Goal: Use online tool/utility: Utilize a website feature to perform a specific function

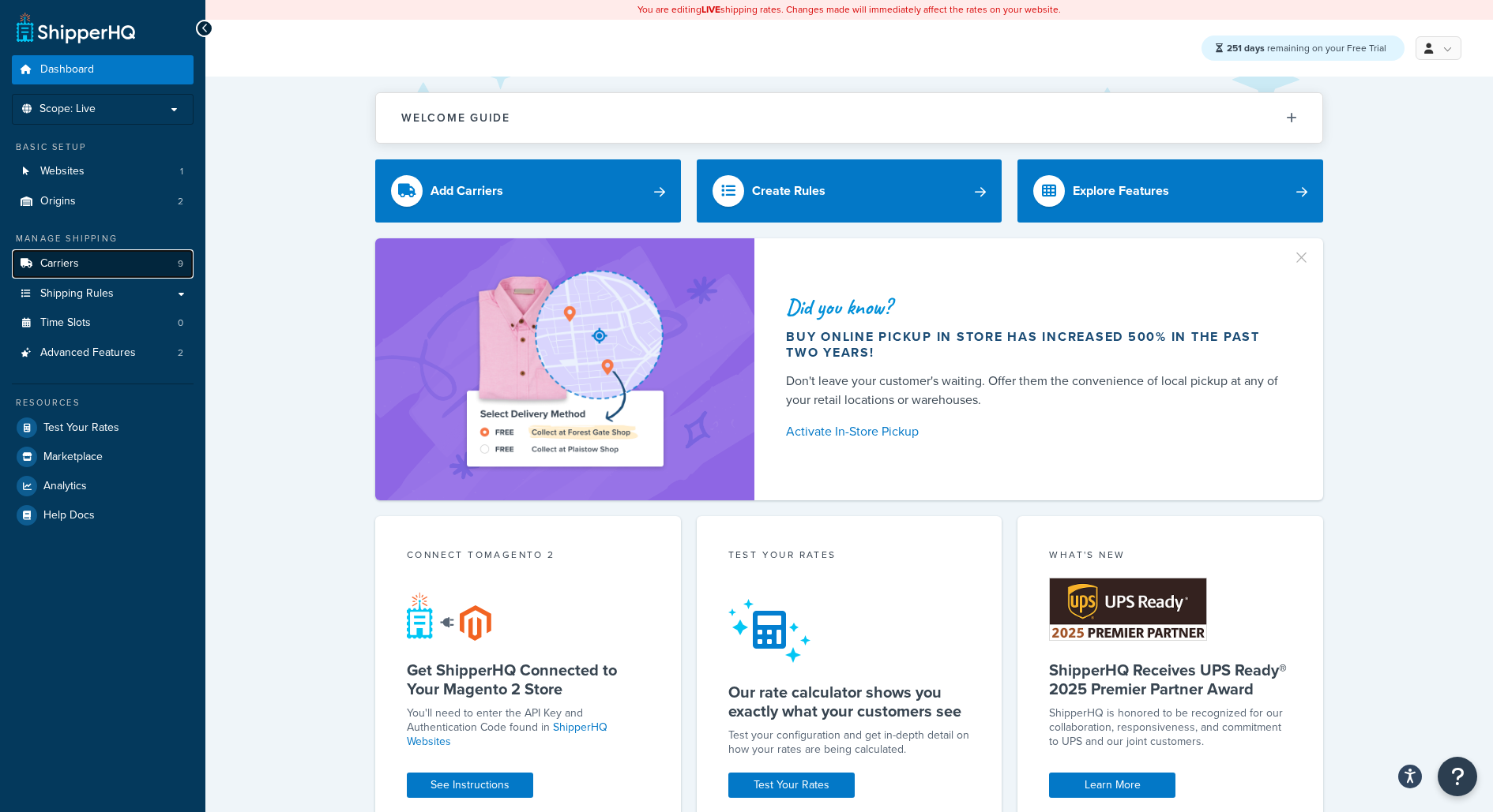
click at [179, 261] on span "9" at bounding box center [180, 264] width 5 height 13
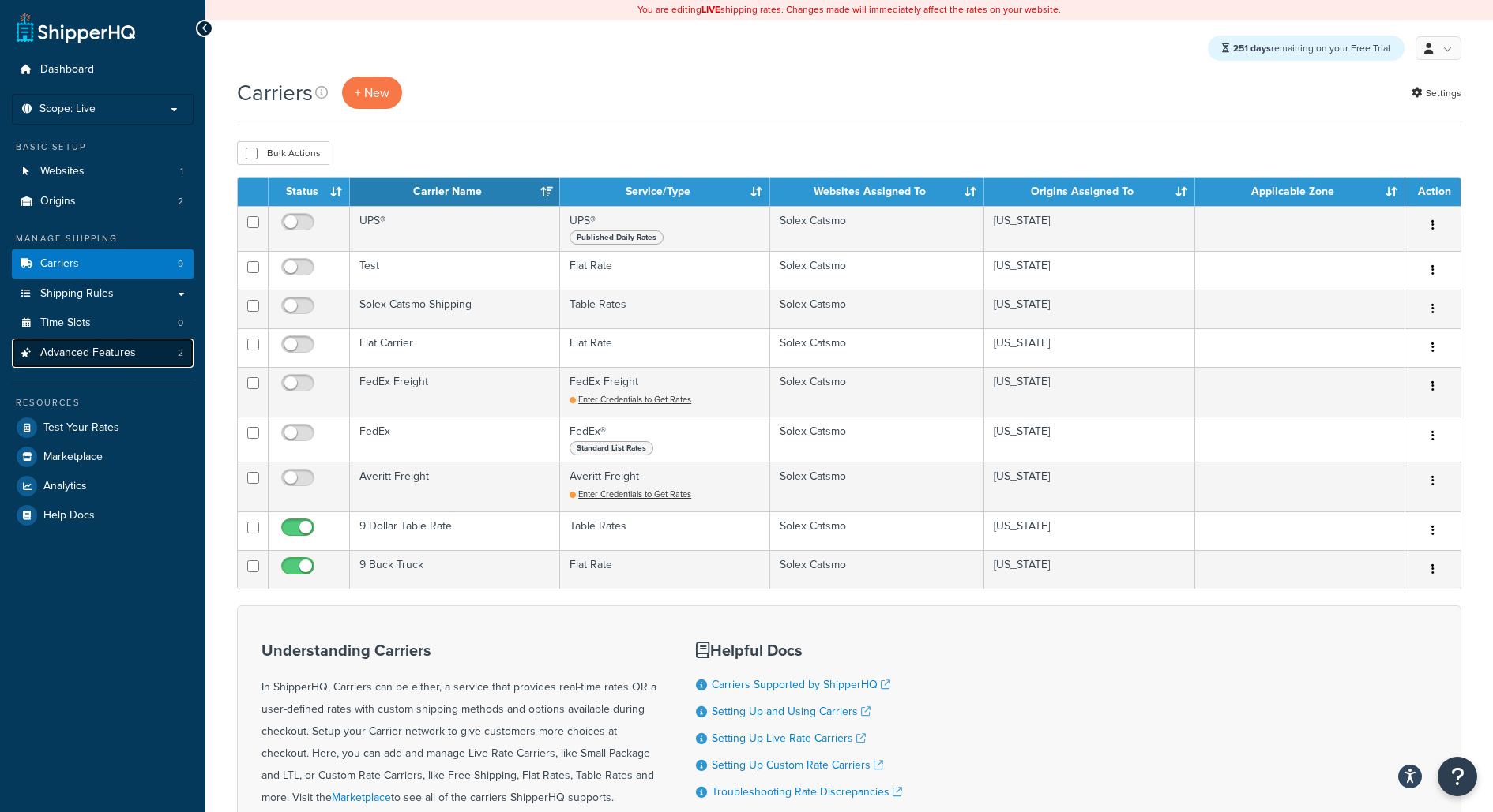
click at [148, 351] on link "Advanced Features 2" at bounding box center [102, 353] width 181 height 29
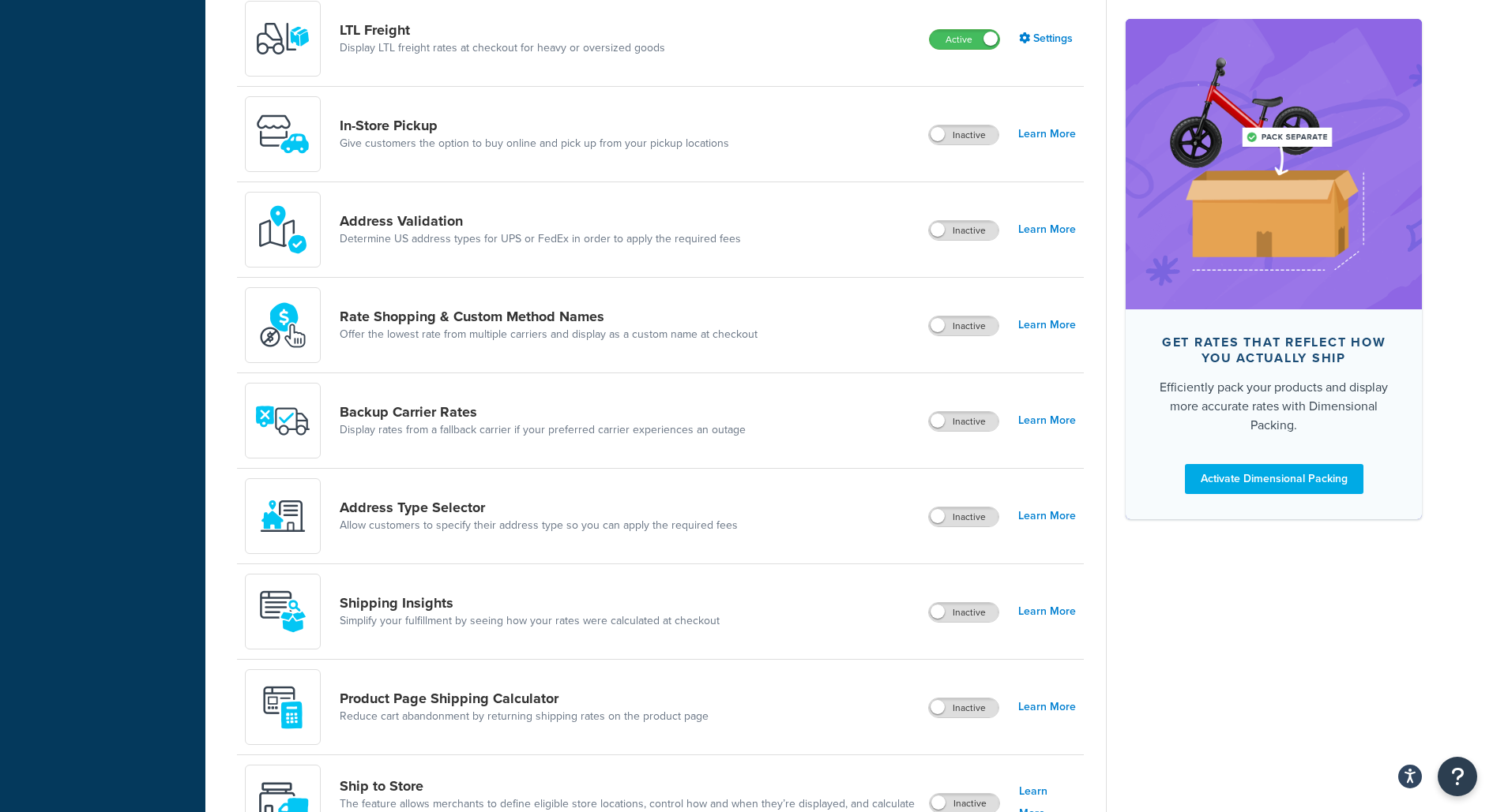
scroll to position [641, 0]
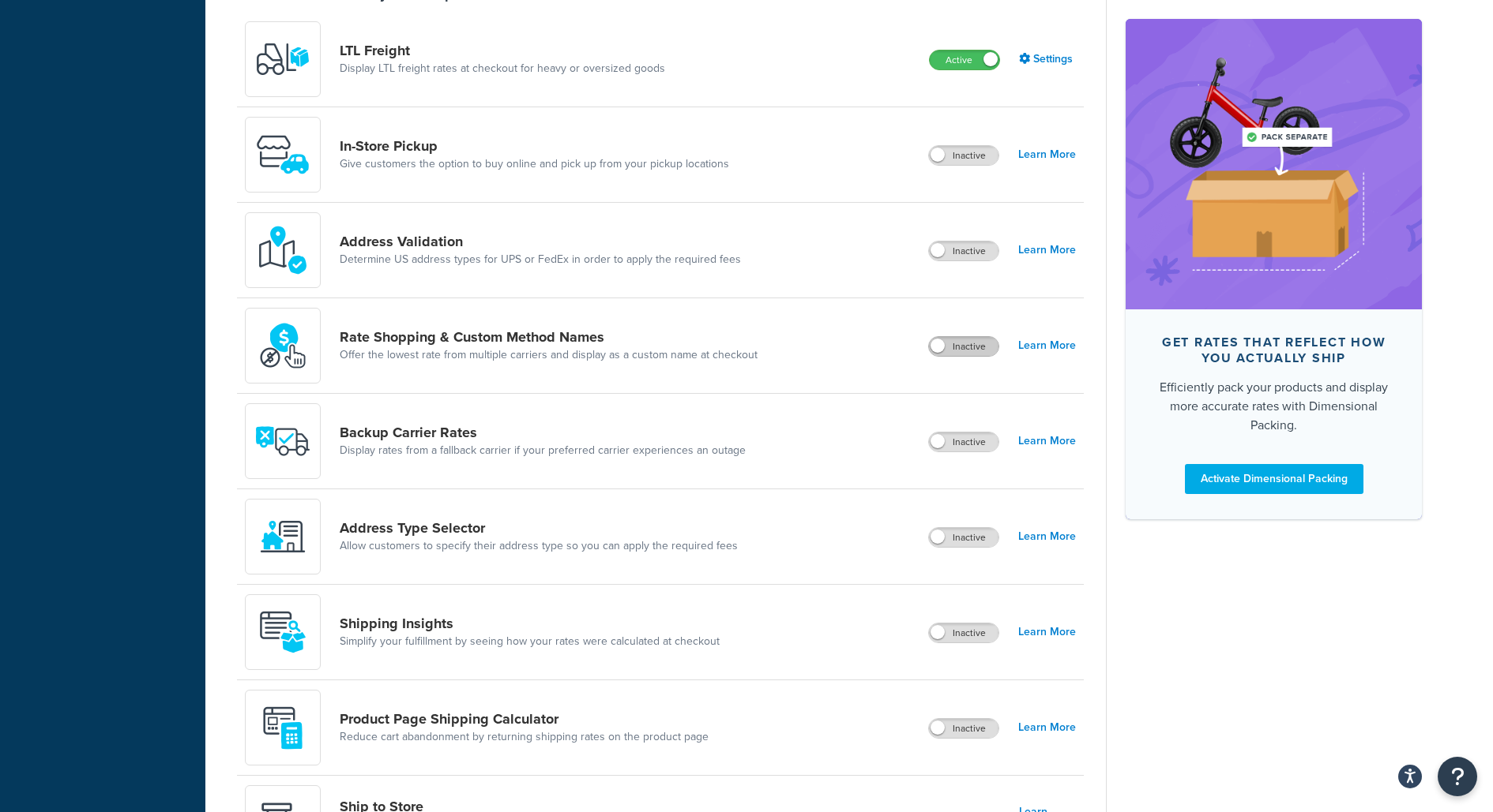
click at [967, 346] on label "Inactive" at bounding box center [963, 346] width 69 height 19
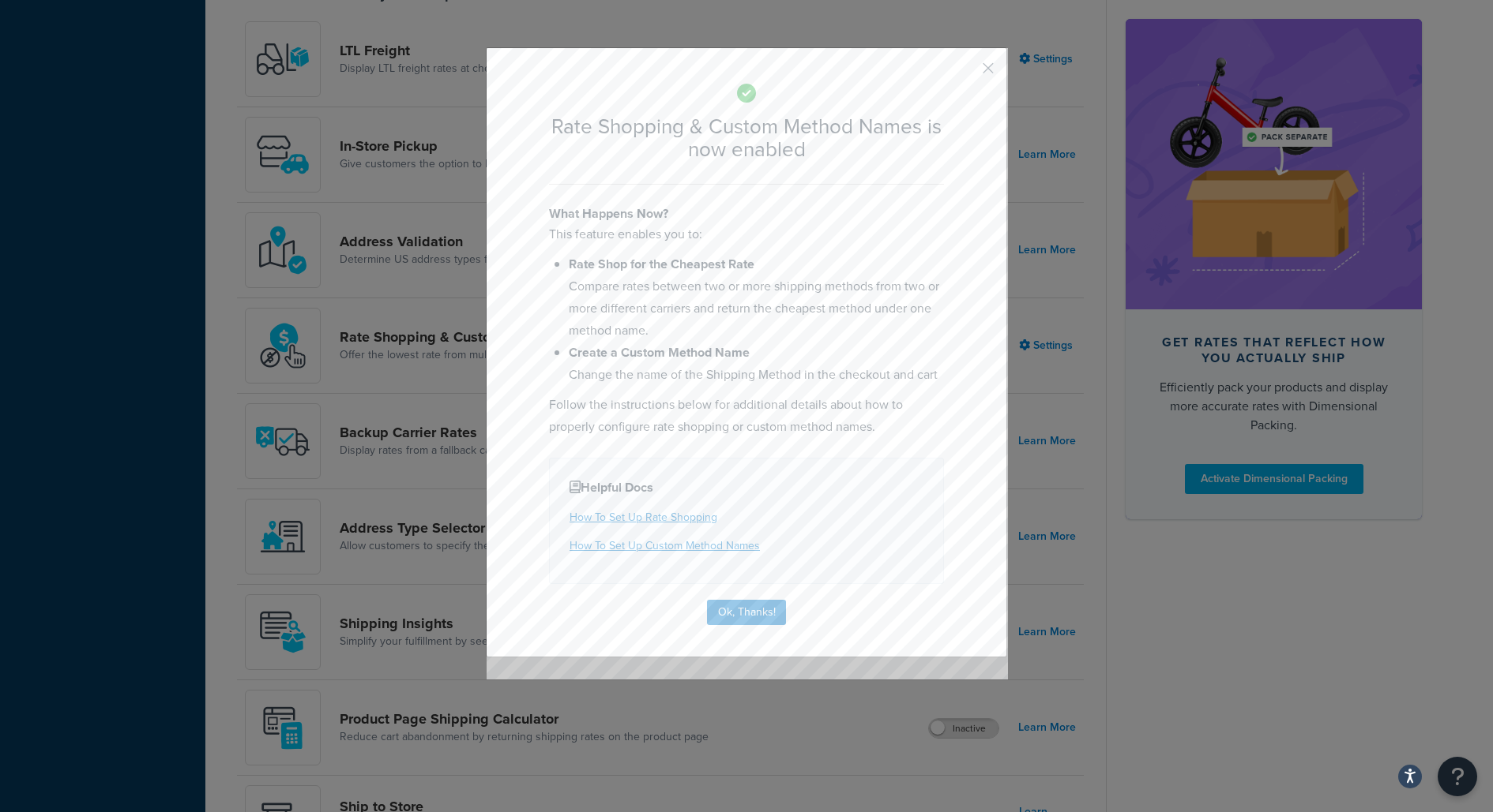
click at [967, 72] on button "button" at bounding box center [964, 74] width 4 height 4
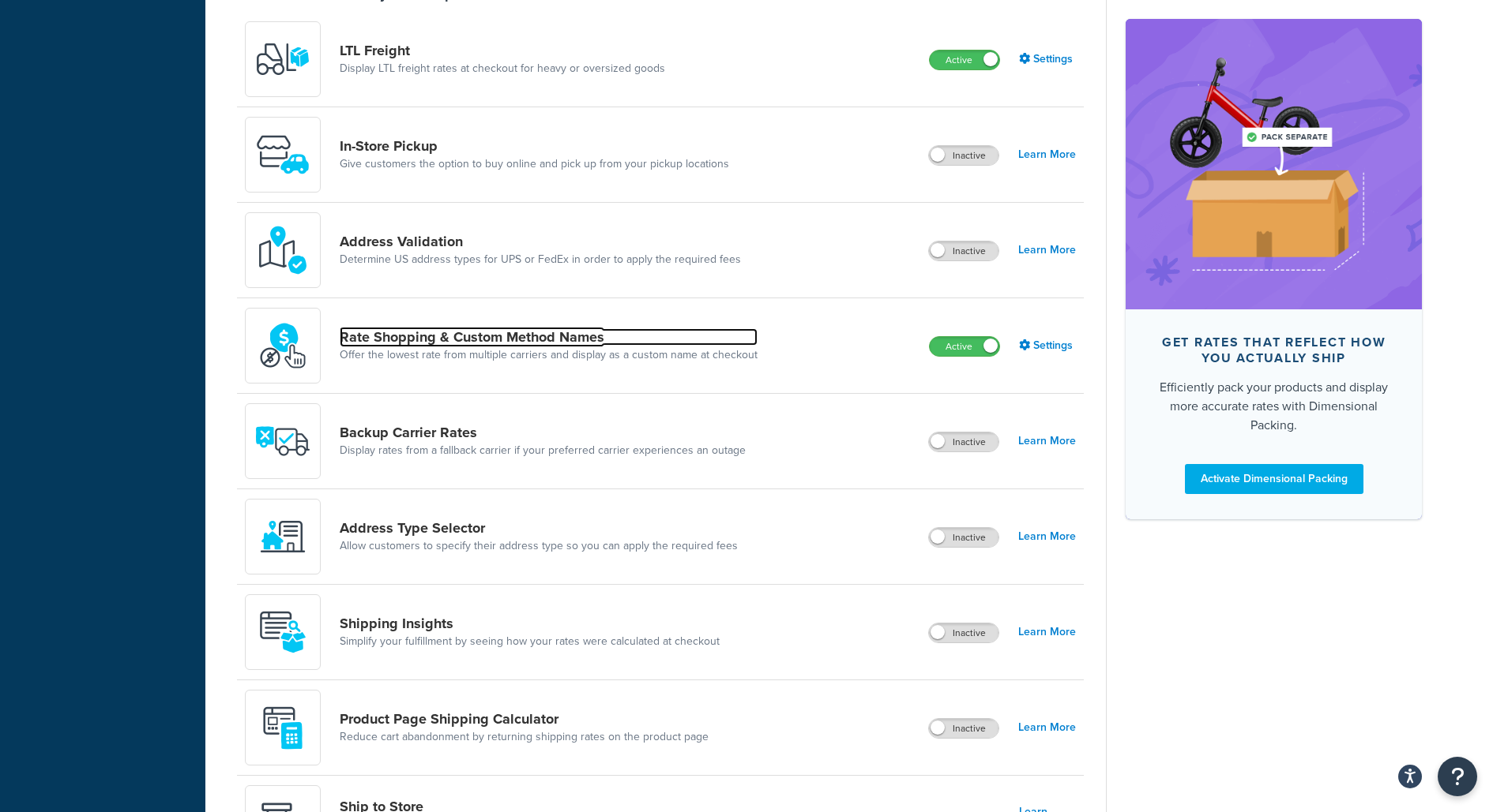
click at [563, 330] on link "Rate Shopping & Custom Method Names" at bounding box center [548, 338] width 418 height 18
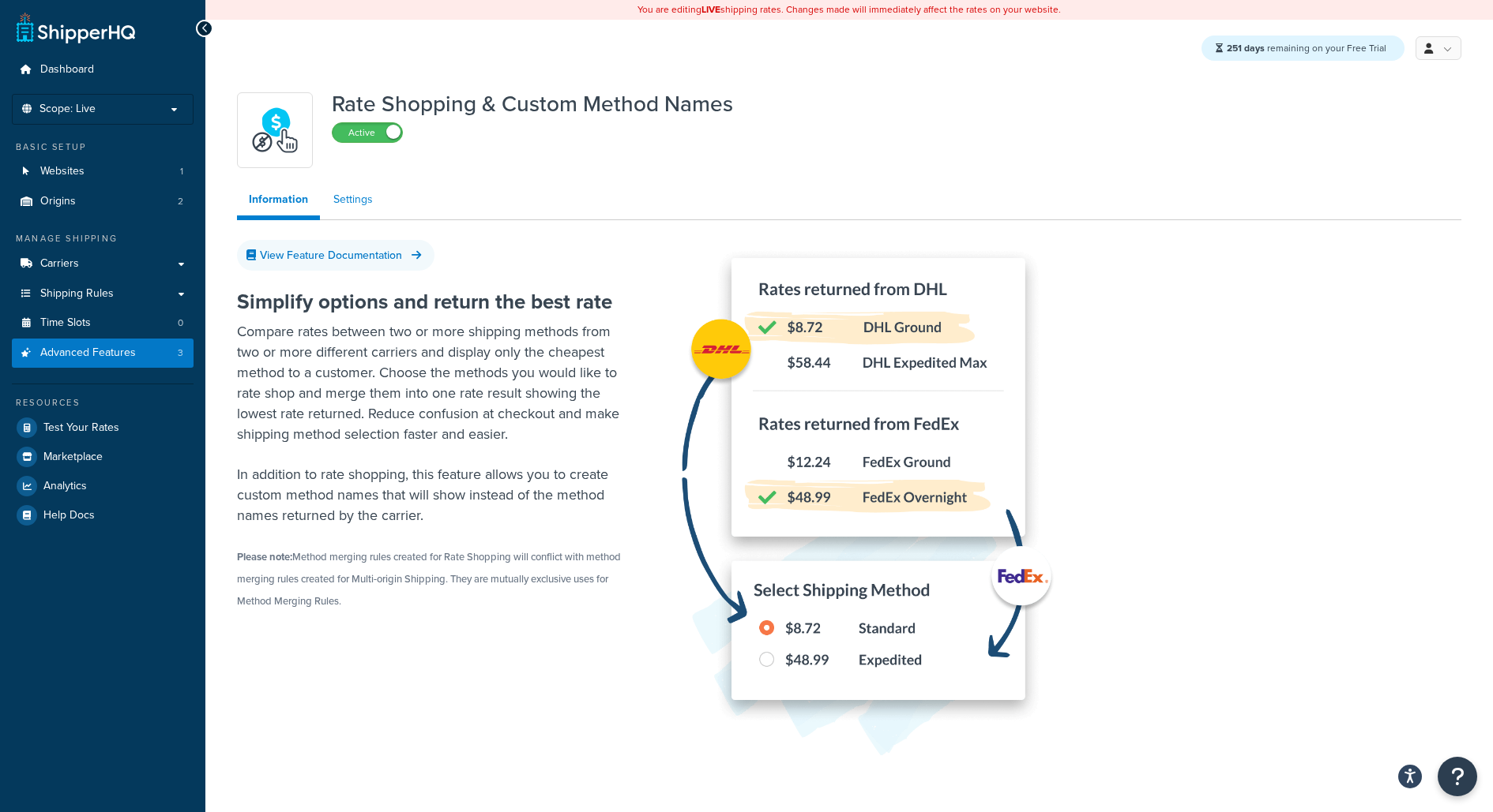
click at [359, 203] on link "Settings" at bounding box center [353, 200] width 63 height 32
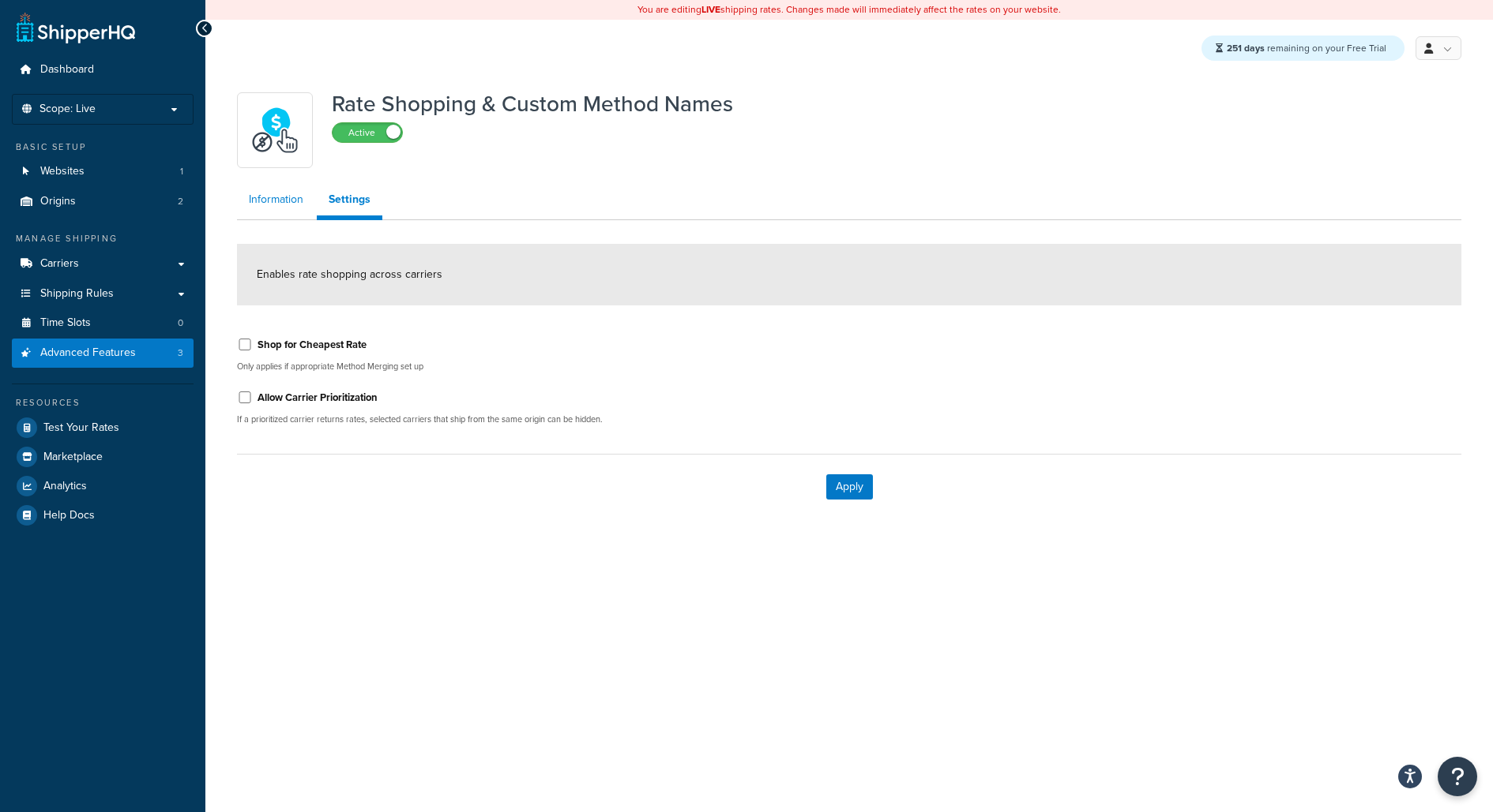
click at [276, 209] on link "Information" at bounding box center [276, 200] width 78 height 32
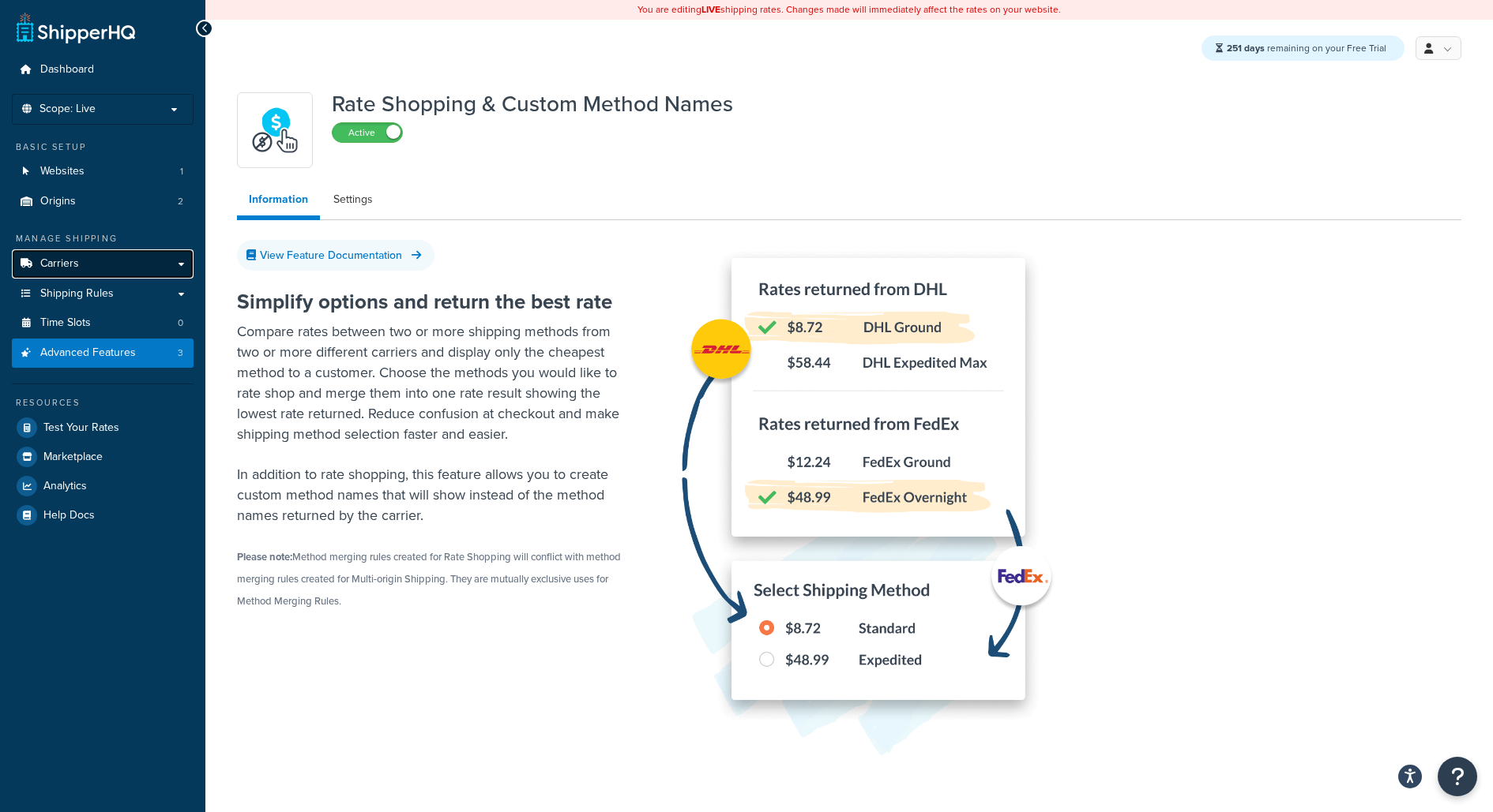
click at [164, 253] on link "Carriers" at bounding box center [102, 264] width 181 height 29
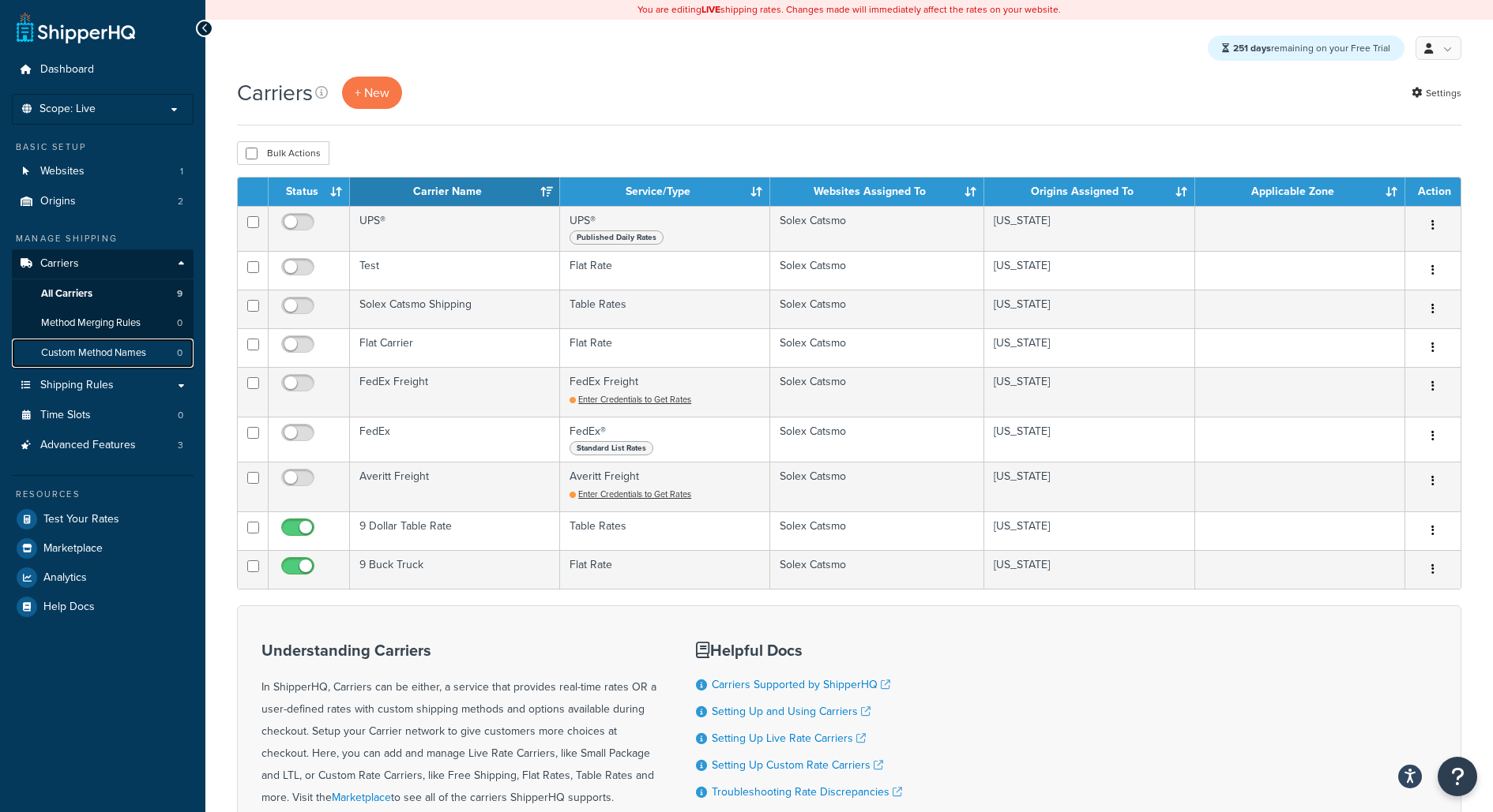
click at [169, 353] on link "Custom Method Names 0" at bounding box center [102, 353] width 181 height 29
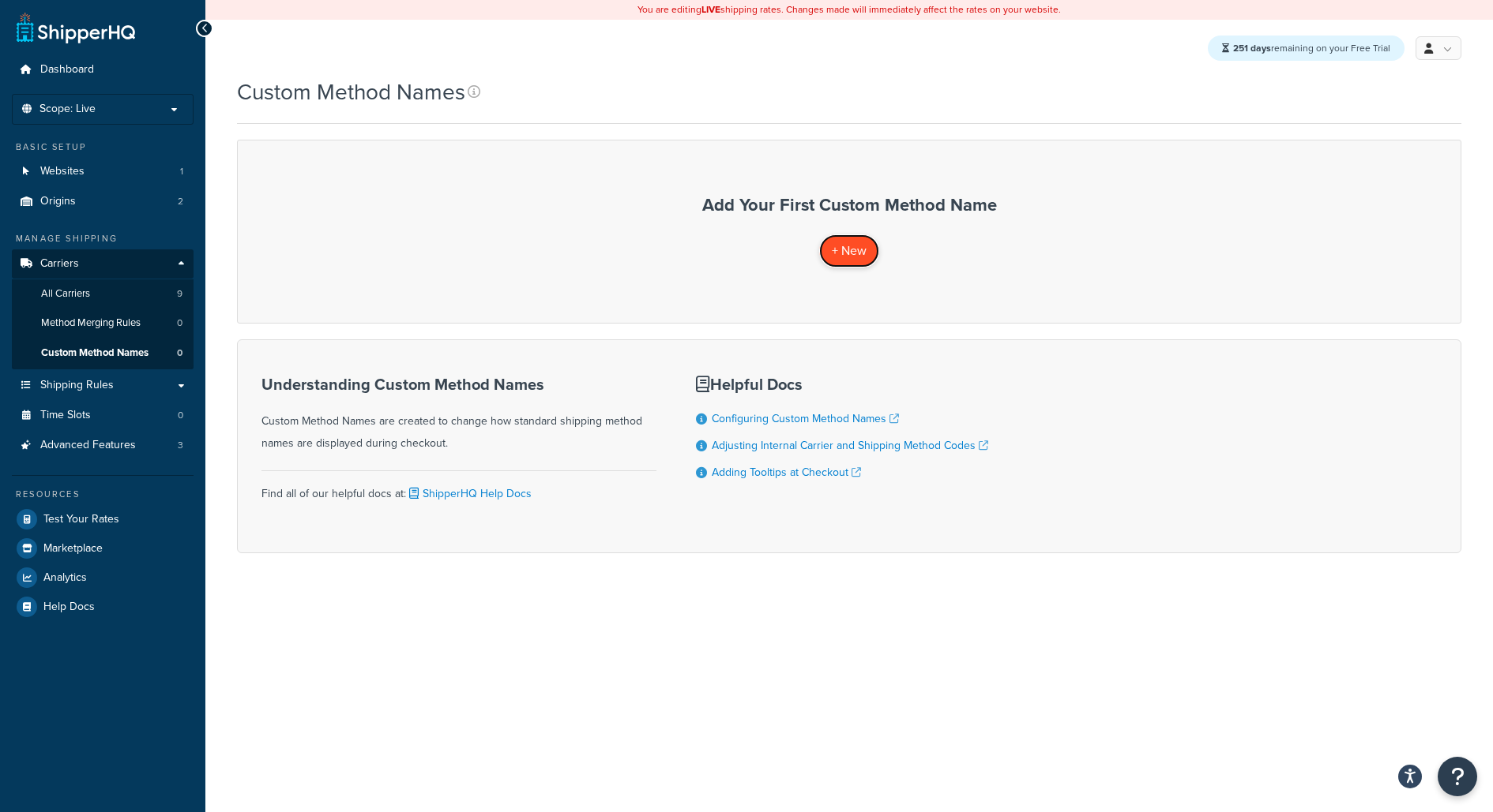
click at [848, 257] on span "+ New" at bounding box center [849, 251] width 35 height 18
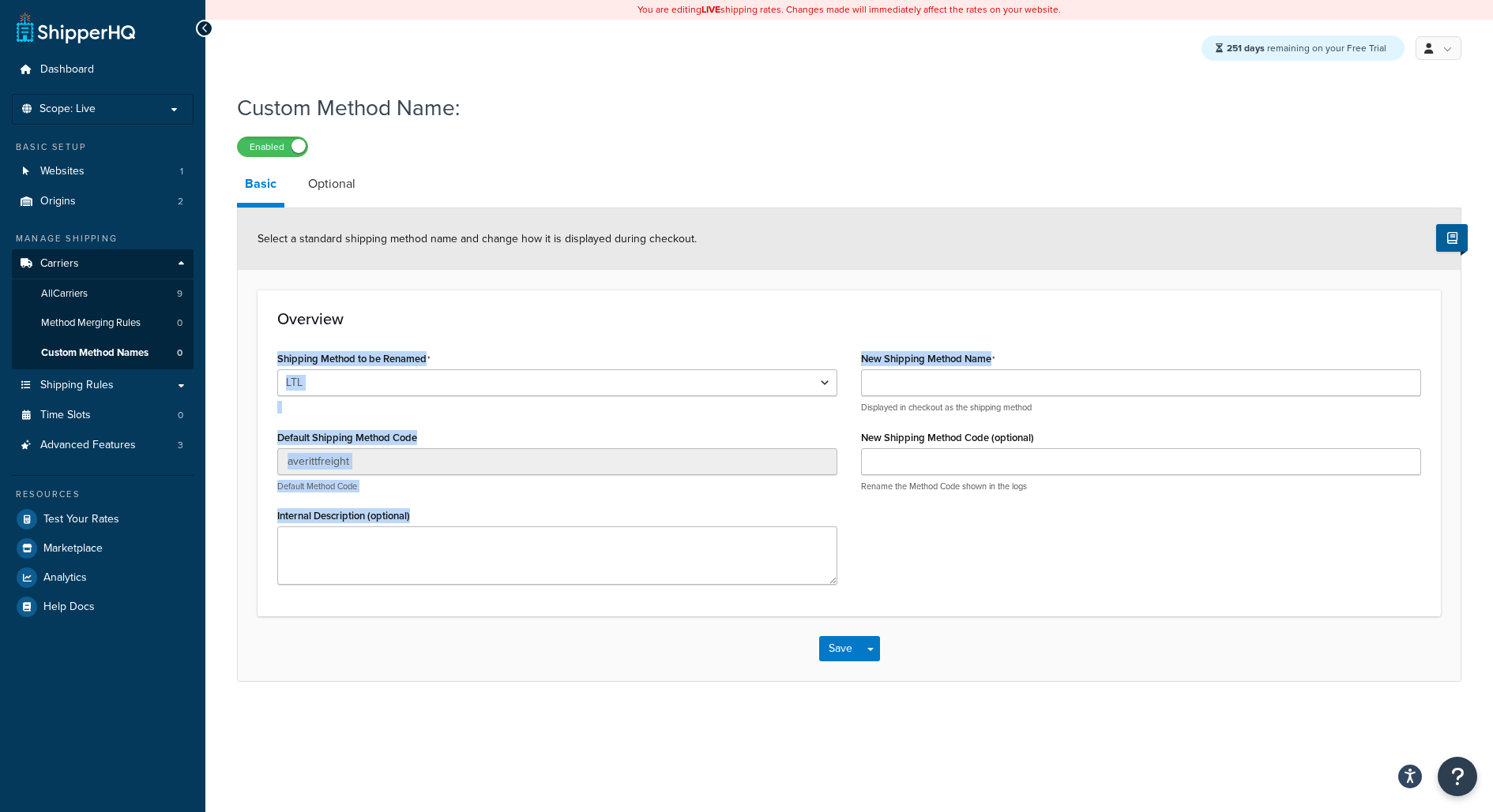
drag, startPoint x: 1000, startPoint y: 358, endPoint x: 946, endPoint y: 328, distance: 61.8
click at [946, 328] on div "Overview Shipping Method to be Renamed LTL Ground 2nd Day Home Delivery First O…" at bounding box center [849, 453] width 1183 height 327
click at [946, 328] on h3 "Overview" at bounding box center [849, 319] width 1144 height 18
drag, startPoint x: 1002, startPoint y: 358, endPoint x: 977, endPoint y: 330, distance: 37.5
click at [977, 330] on div "Overview Shipping Method to be Renamed LTL Ground 2nd Day Home Delivery First O…" at bounding box center [849, 453] width 1183 height 327
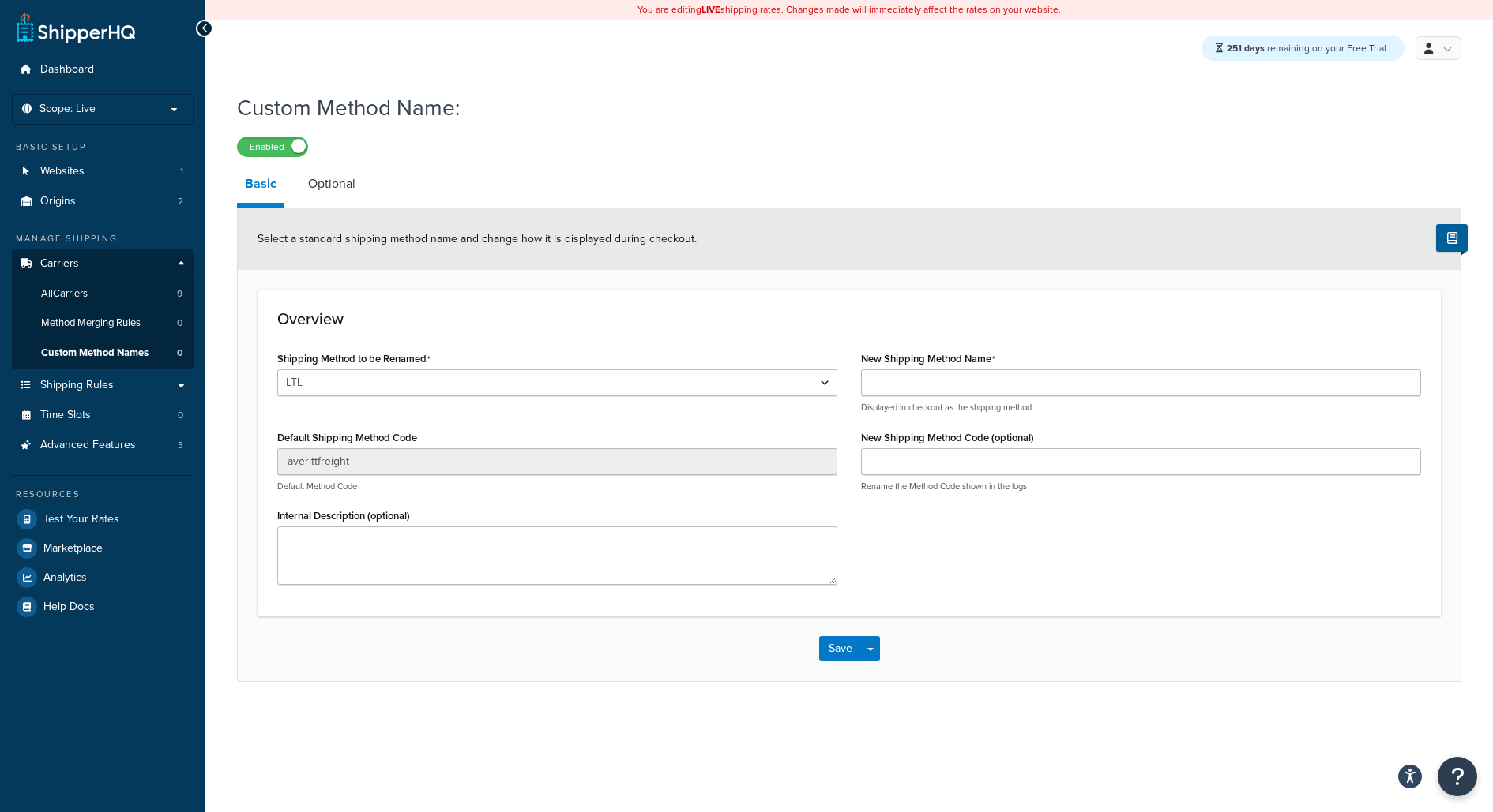
click at [1451, 68] on div "251 days remaining on your Free Trial My Profile Billing Global Settings Contac…" at bounding box center [849, 48] width 1288 height 57
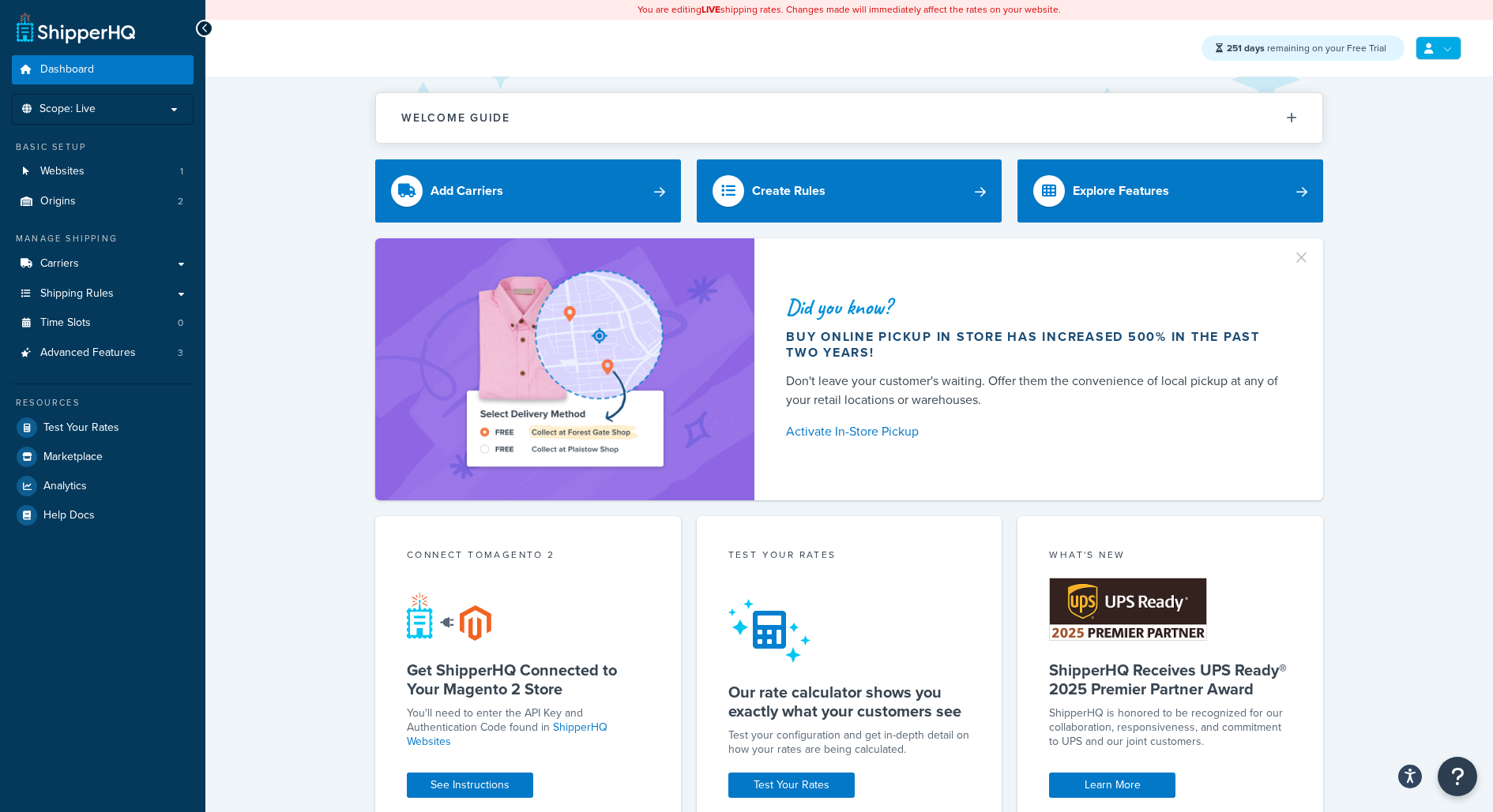
click at [1444, 40] on link at bounding box center [1439, 48] width 46 height 24
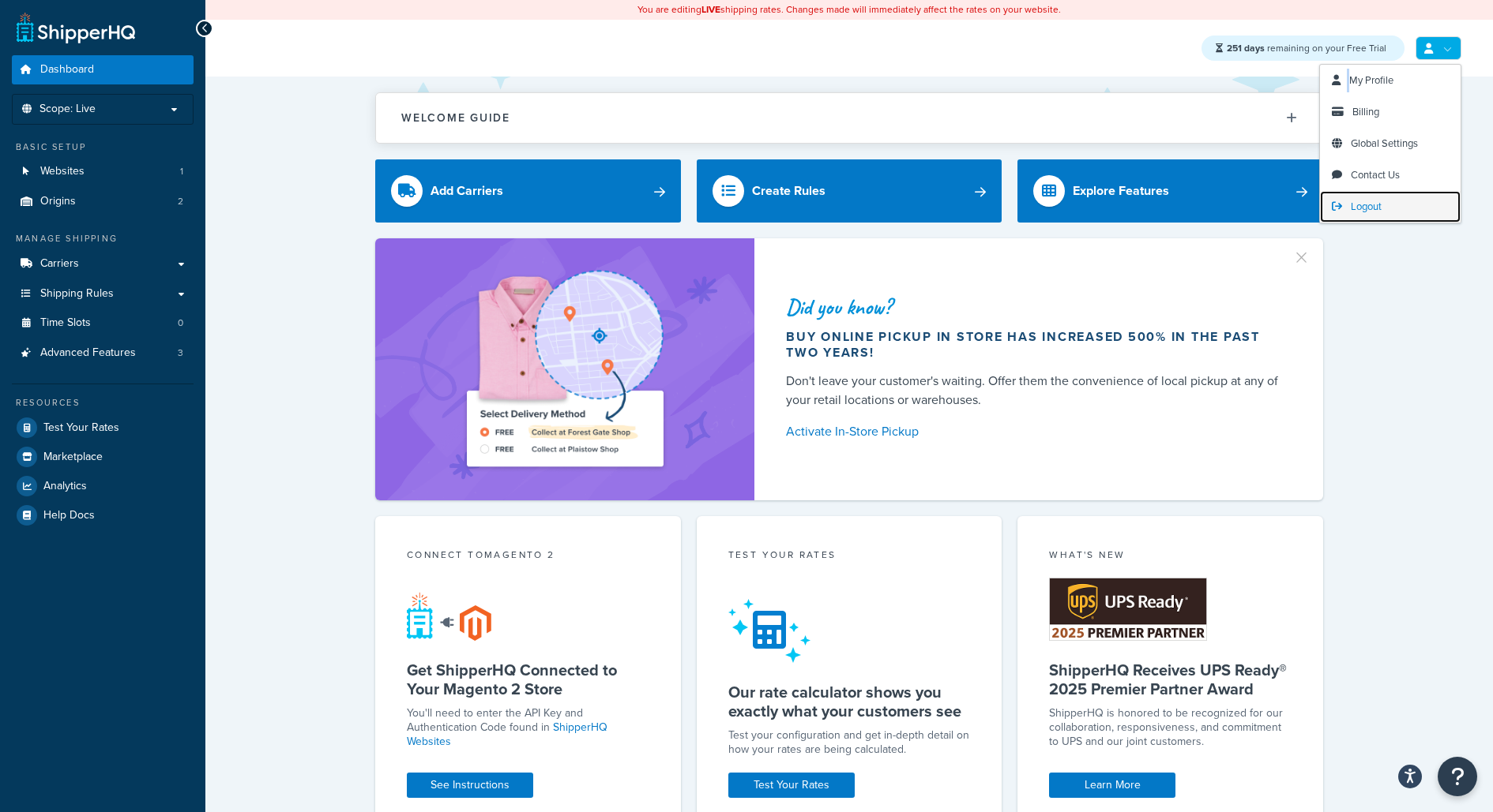
click at [1430, 195] on link "Logout" at bounding box center [1390, 207] width 140 height 32
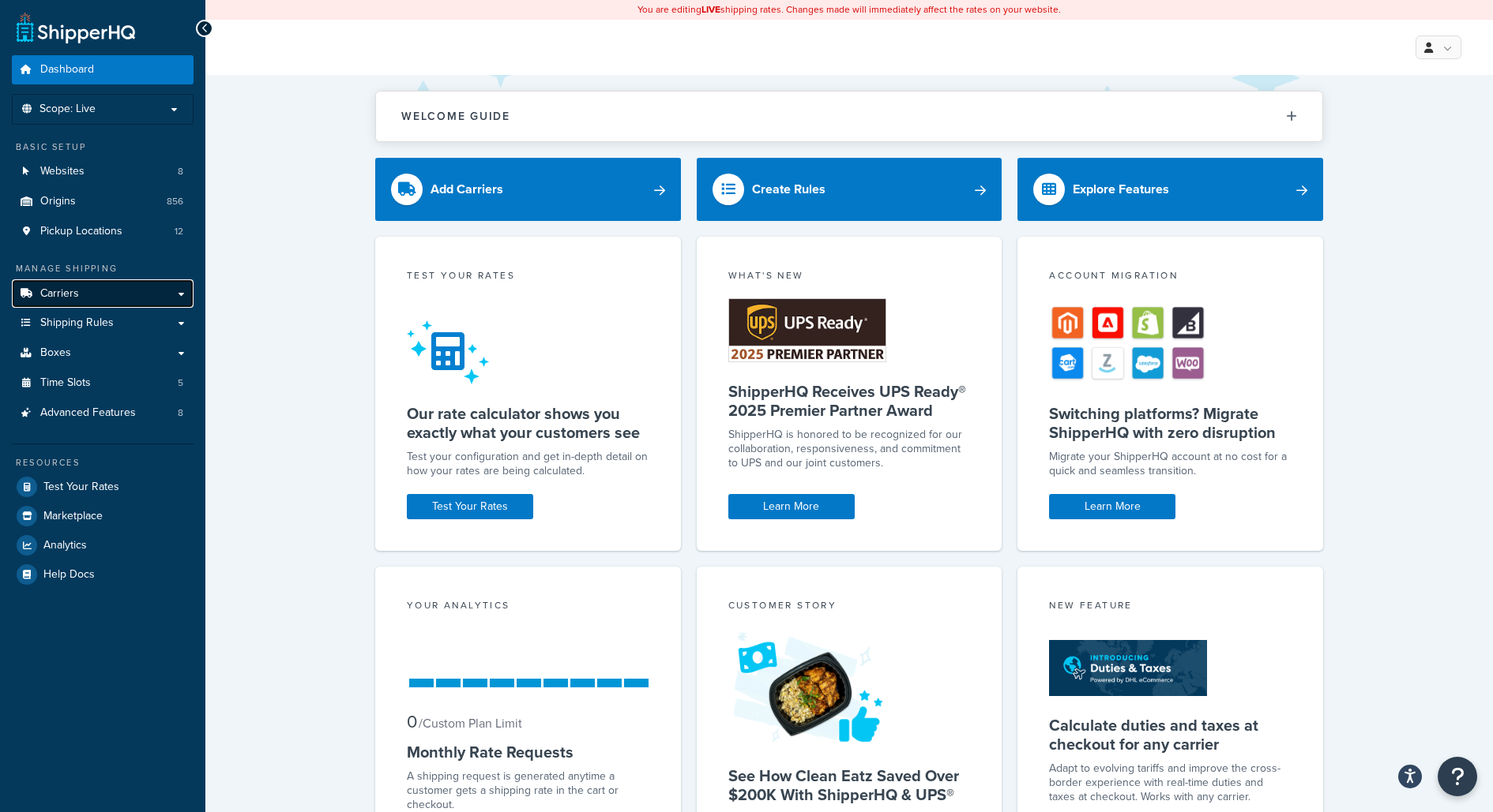
click at [117, 293] on link "Carriers" at bounding box center [102, 294] width 181 height 29
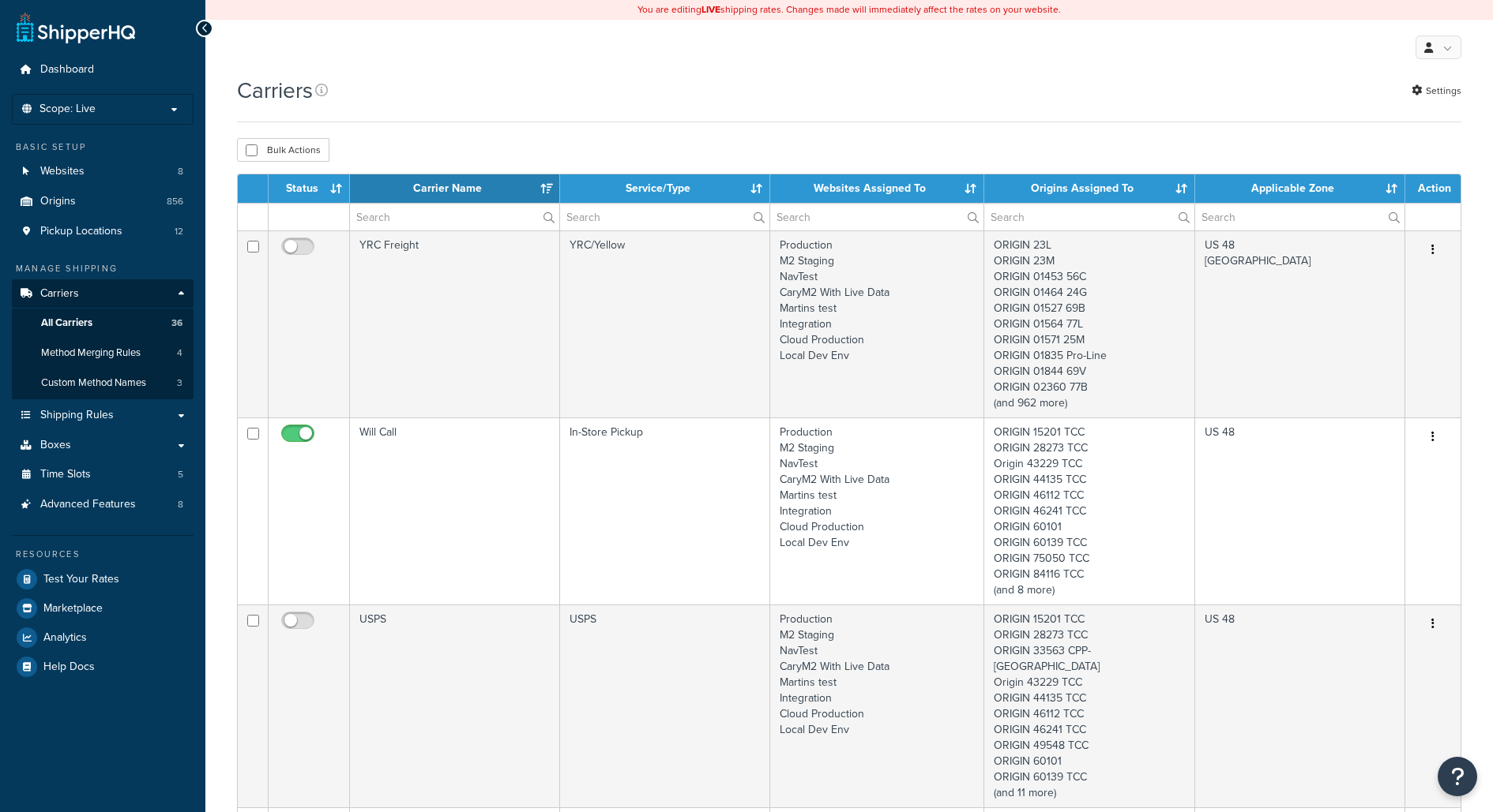
select select "15"
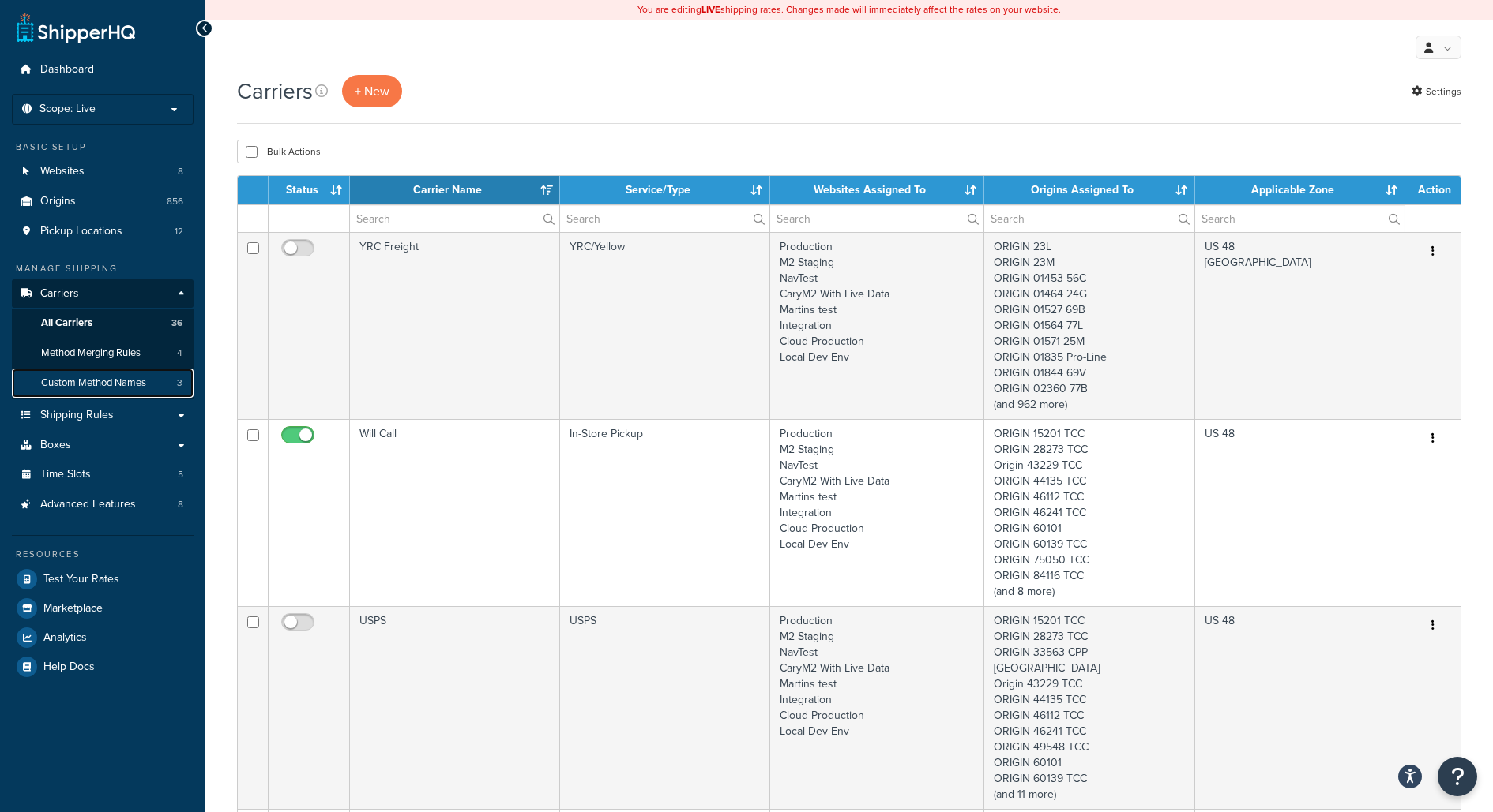
click at [159, 376] on link "Custom Method Names 3" at bounding box center [102, 383] width 181 height 29
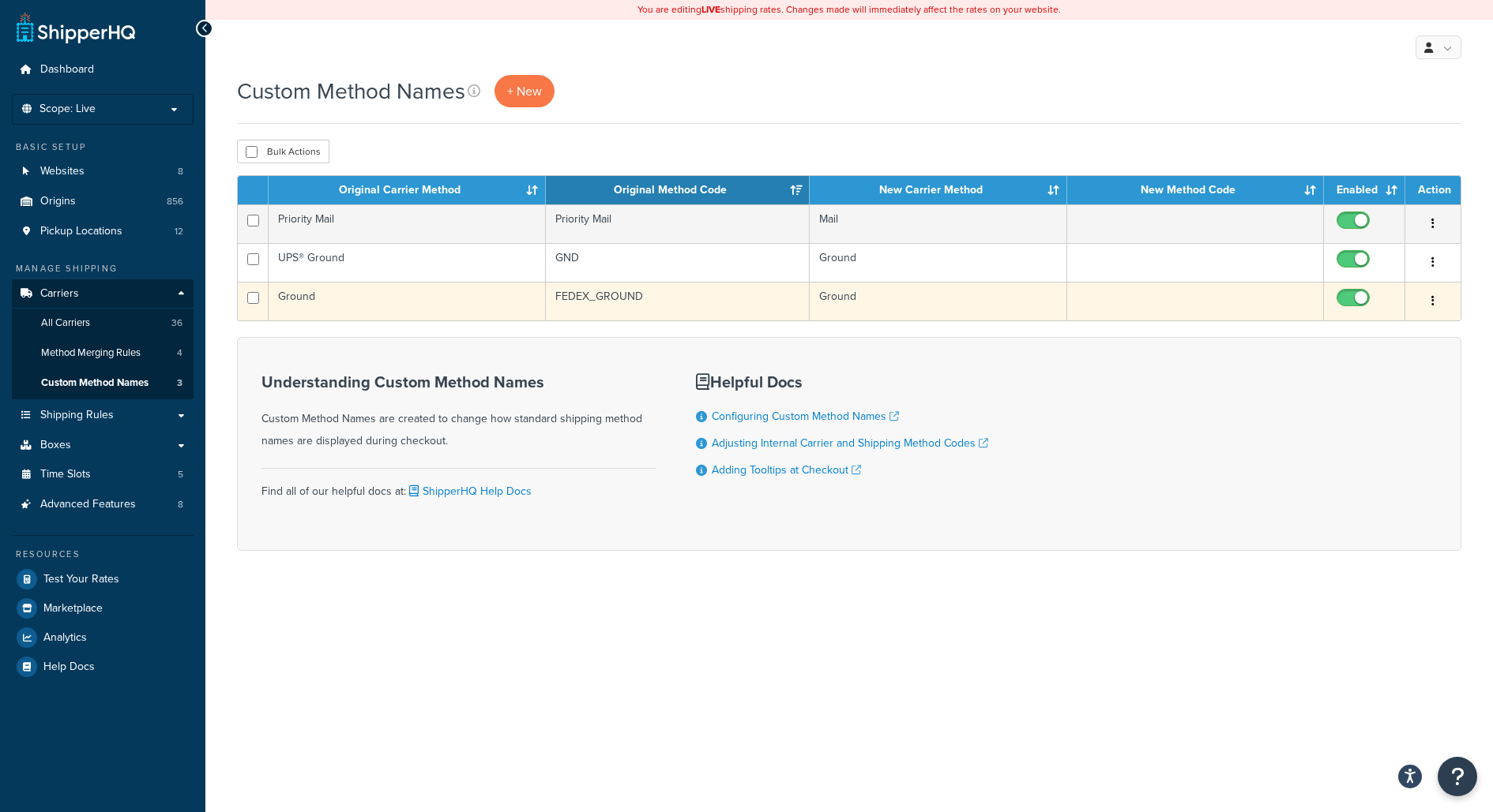
click at [515, 296] on td "Ground" at bounding box center [407, 301] width 277 height 39
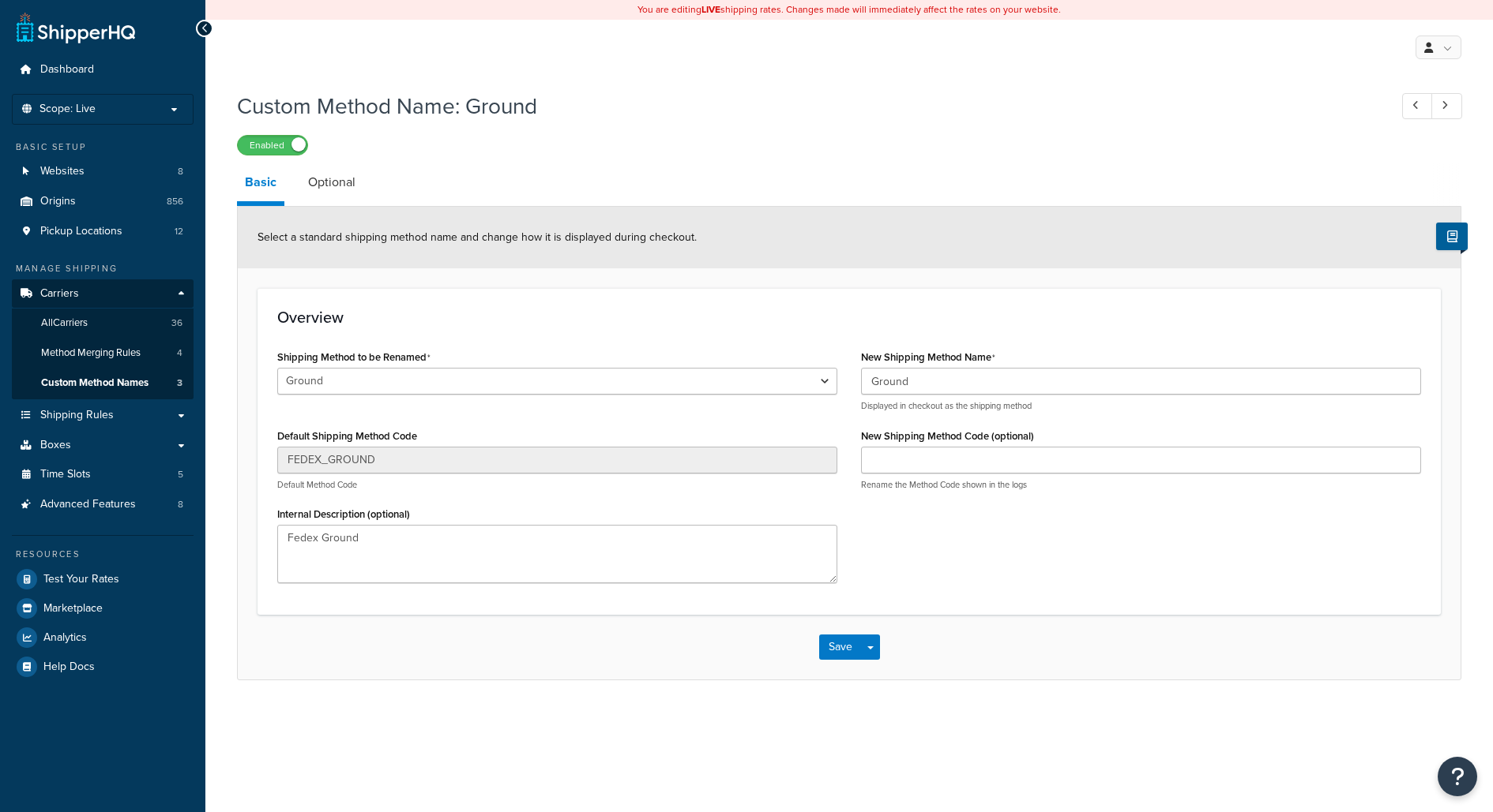
select select "15323"
click at [513, 382] on select "LTL LTL LTL LTL LTL Normal Service LTL LTL Ground 2nd Day Home Delivery Standar…" at bounding box center [557, 381] width 560 height 27
click at [1455, 54] on link at bounding box center [1439, 47] width 46 height 24
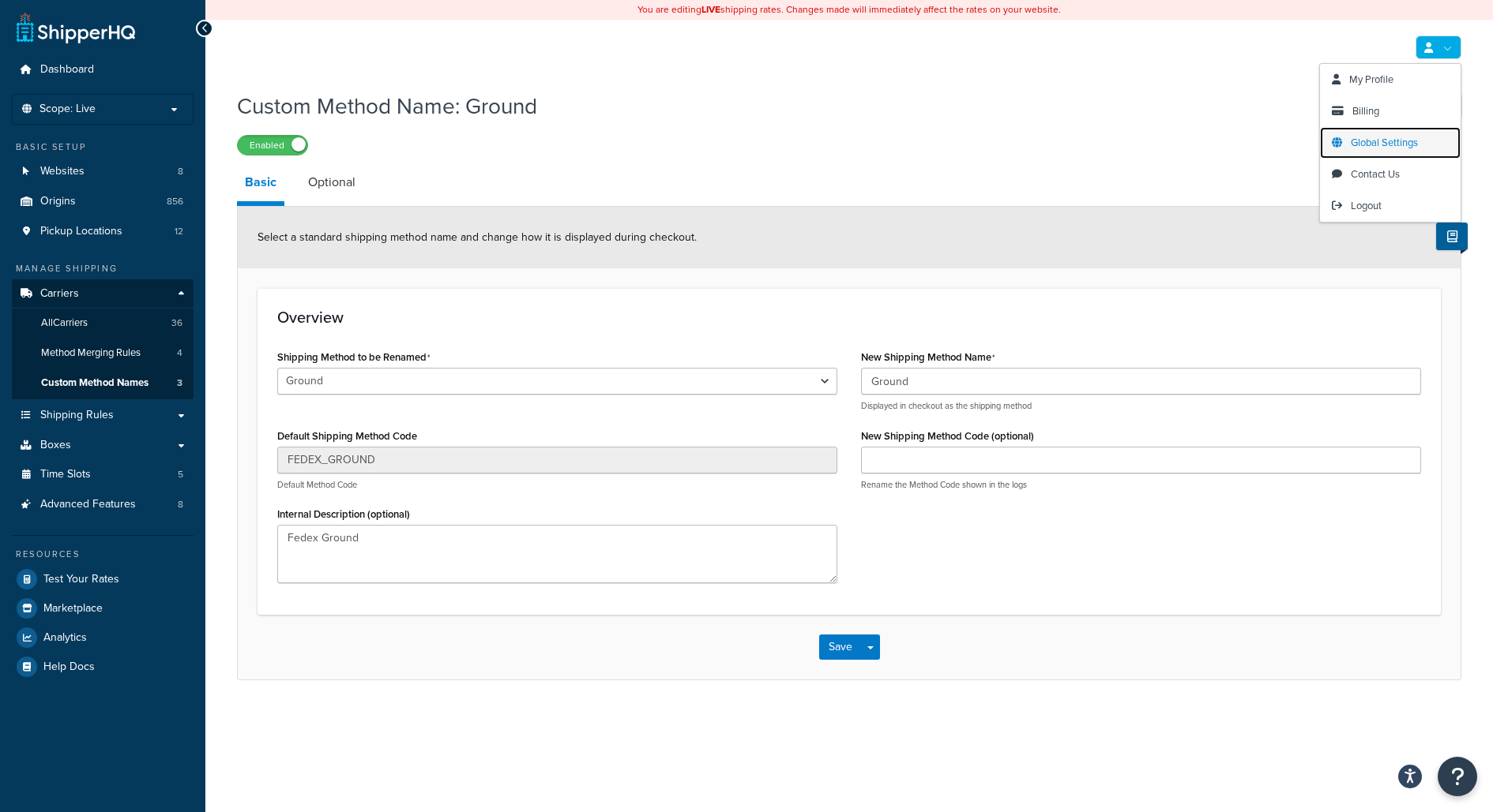
click at [1428, 139] on link "Global Settings" at bounding box center [1390, 143] width 140 height 32
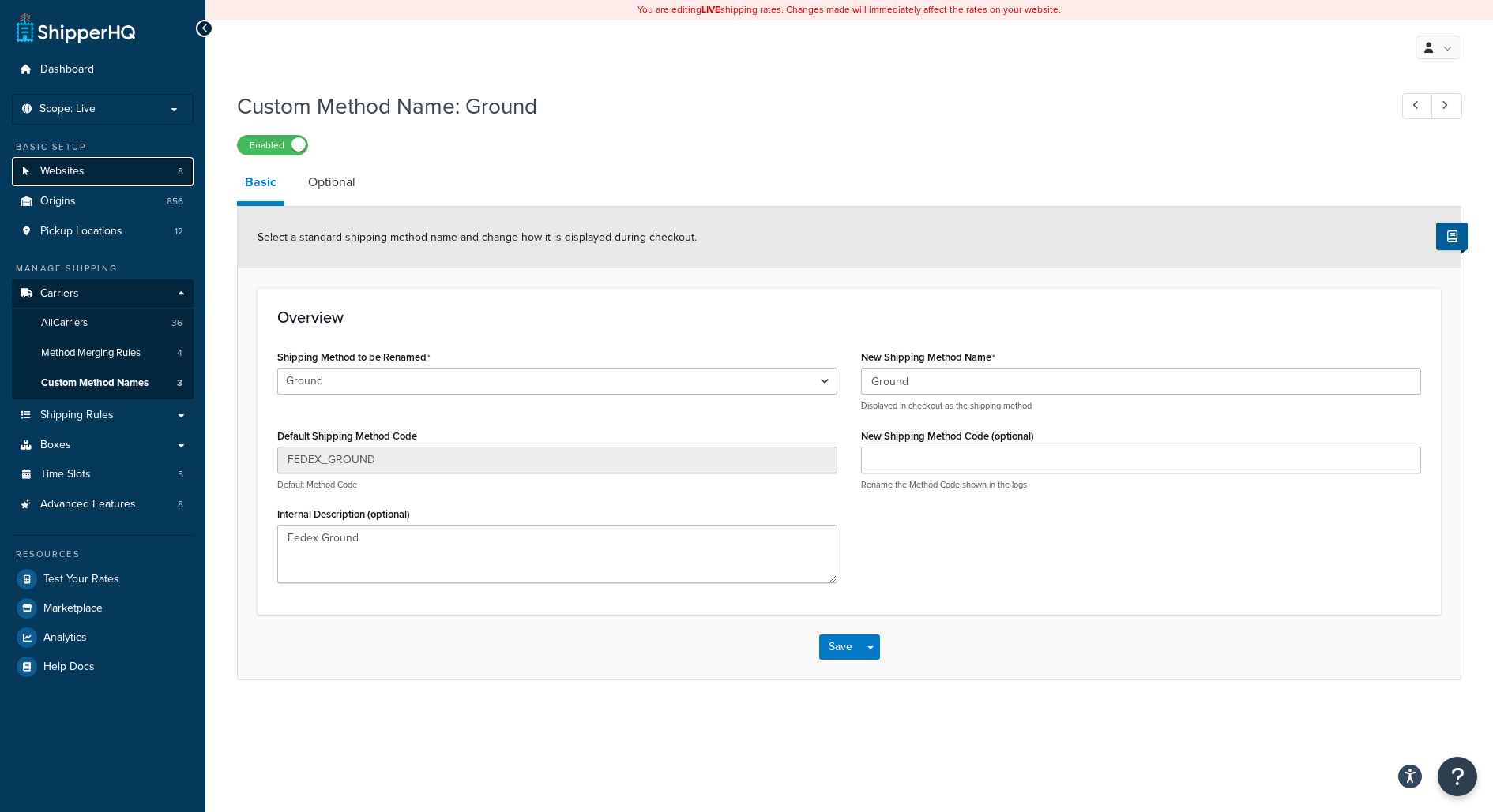
click at [105, 162] on link "Websites 8" at bounding box center [102, 171] width 181 height 29
click at [137, 175] on link "Websites 8" at bounding box center [102, 171] width 181 height 29
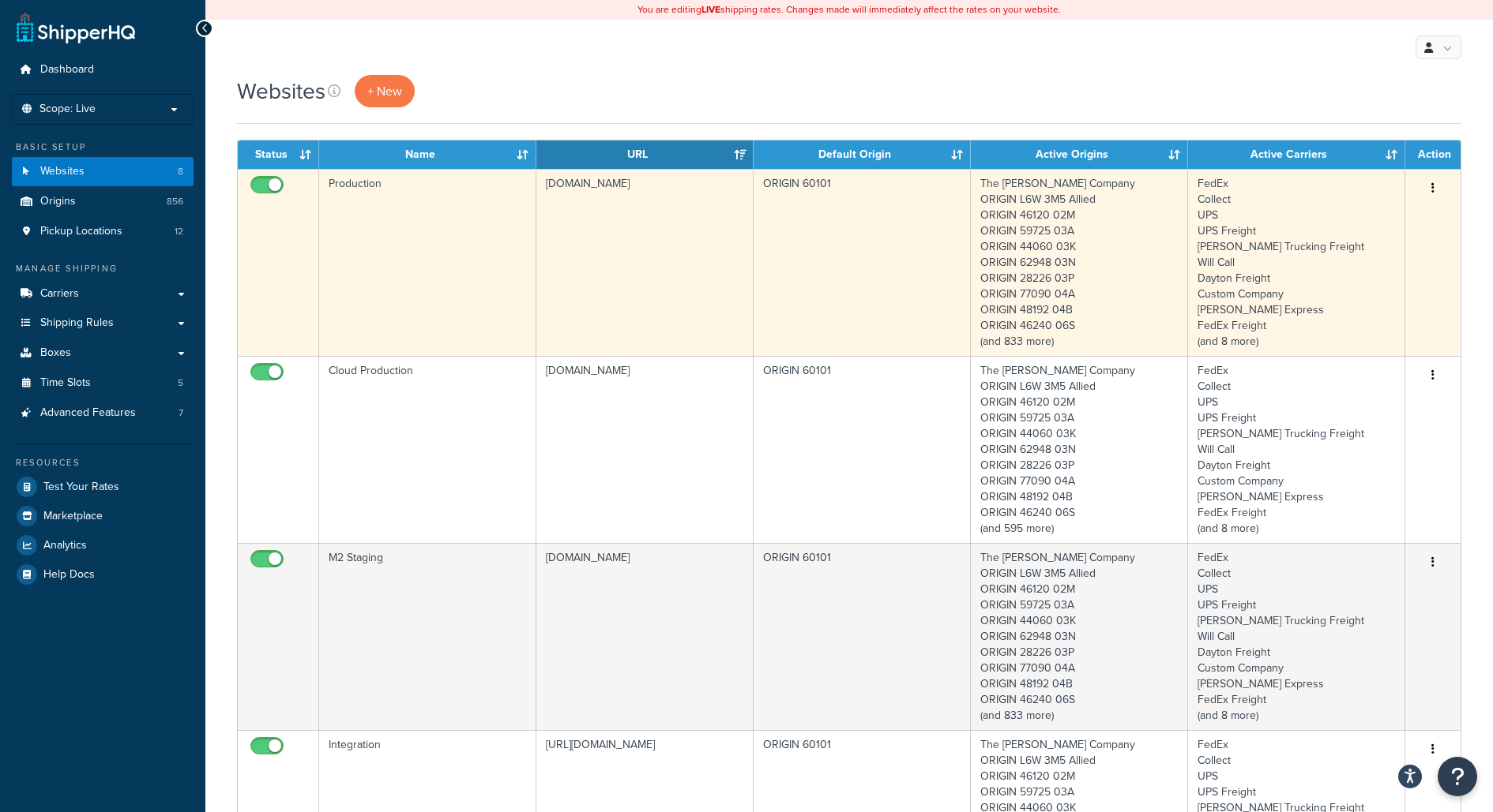
click at [655, 213] on td "[DOMAIN_NAME]" at bounding box center [644, 262] width 217 height 187
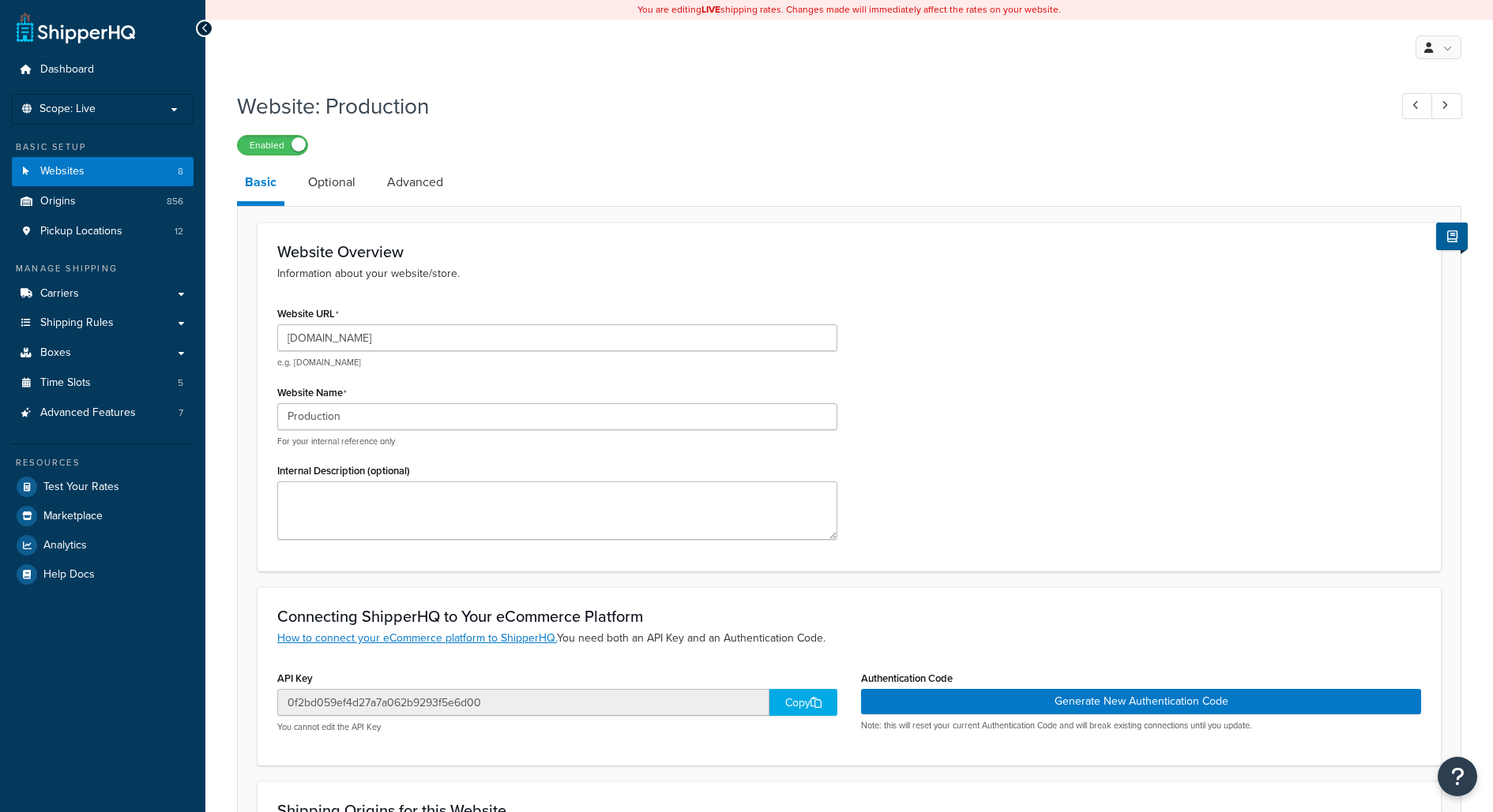
select select "5179"
click at [344, 194] on link "Optional" at bounding box center [331, 182] width 63 height 38
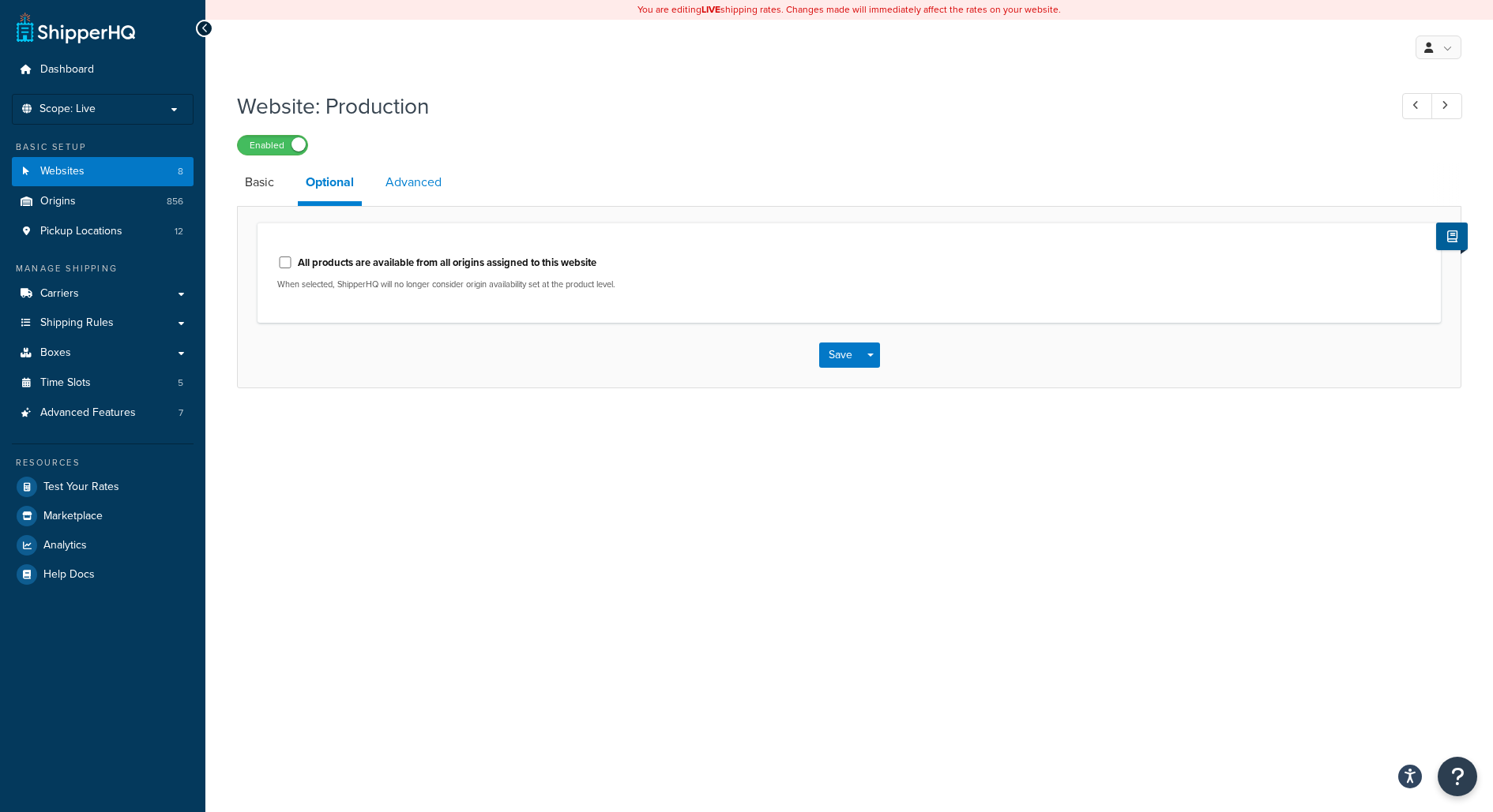
click at [415, 171] on link "Advanced" at bounding box center [413, 182] width 72 height 38
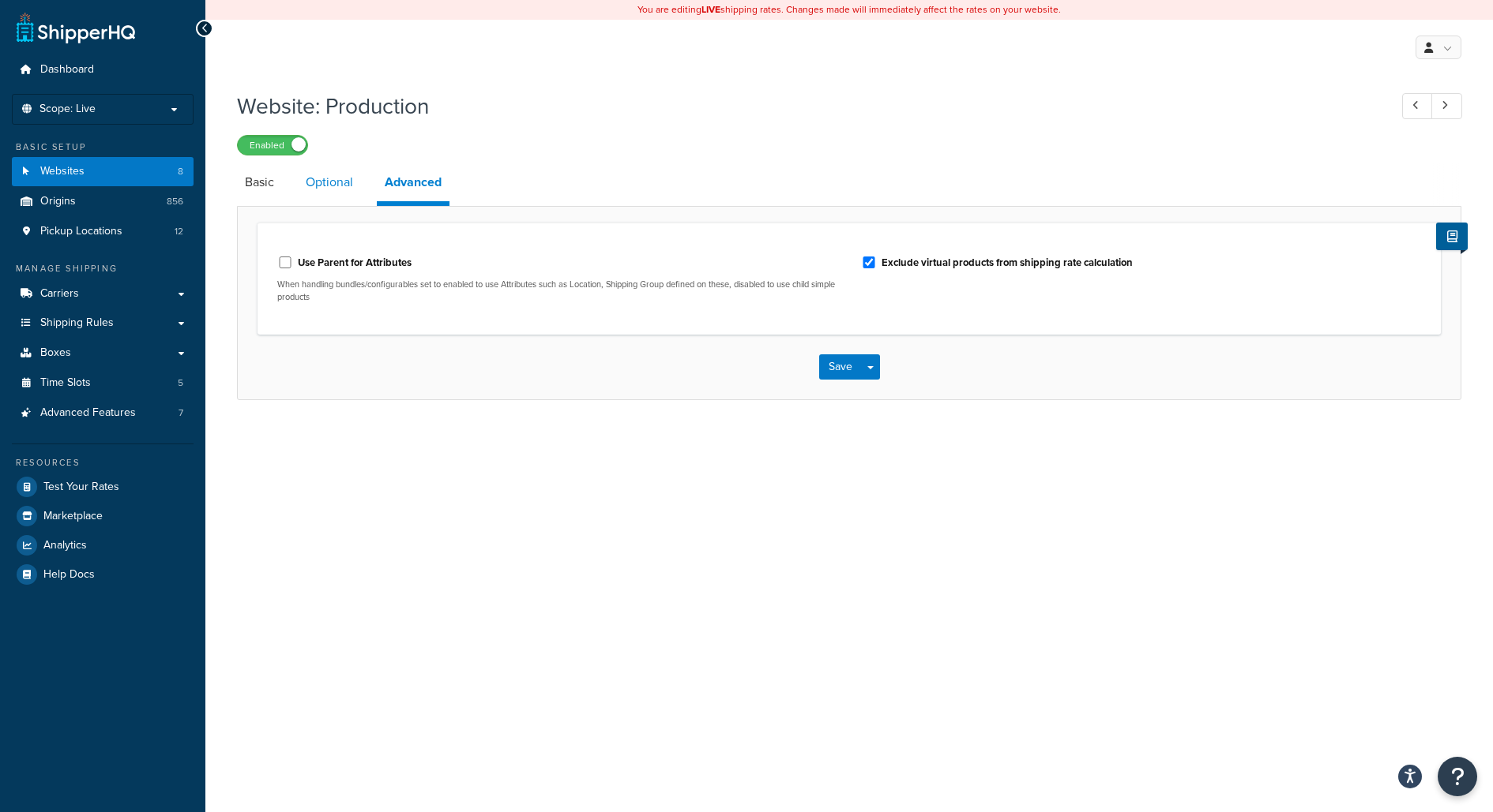
click at [312, 195] on link "Optional" at bounding box center [329, 182] width 63 height 38
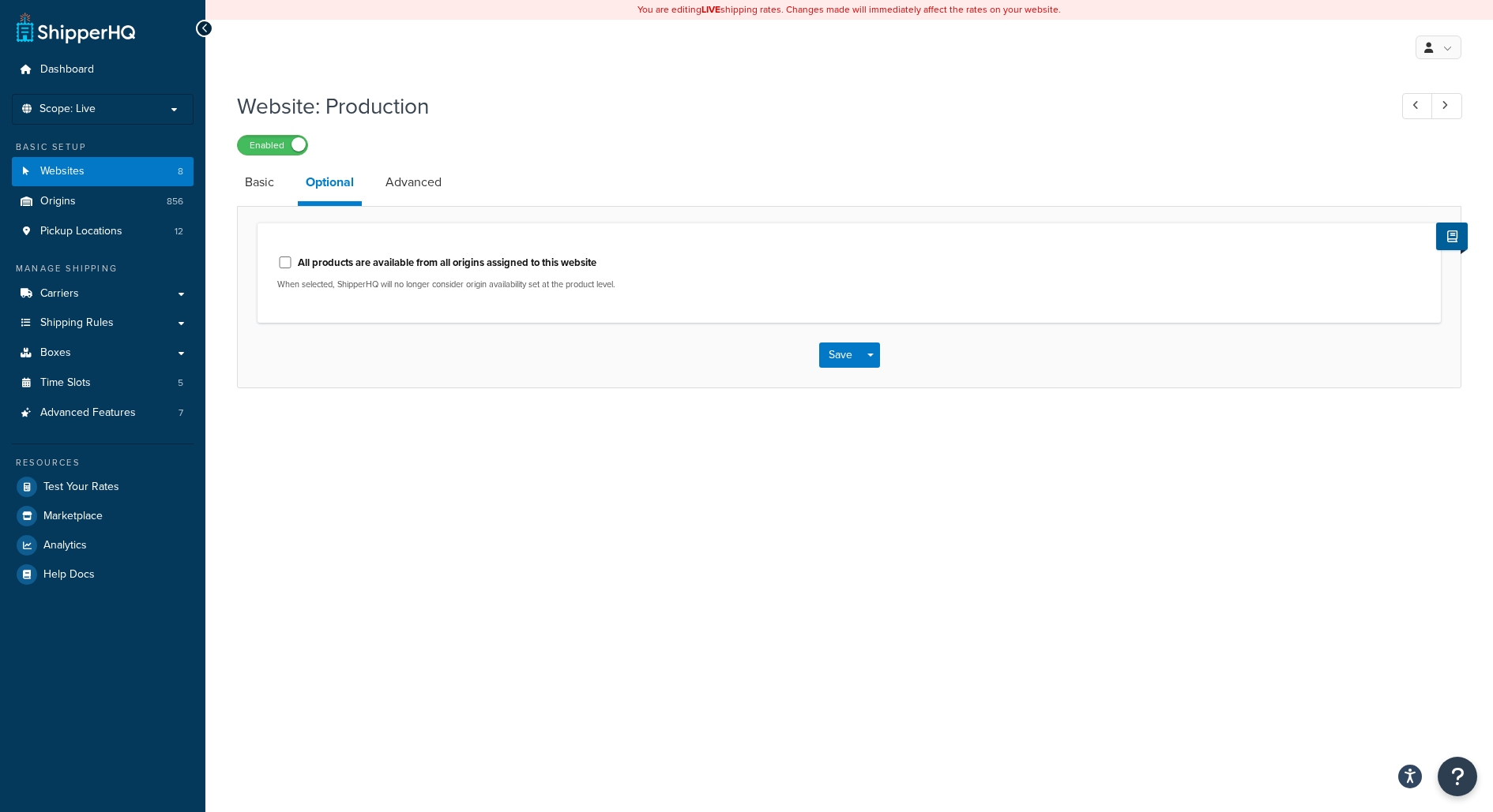
click at [365, 195] on li "Optional" at bounding box center [338, 185] width 80 height 43
click at [408, 188] on link "Advanced" at bounding box center [413, 182] width 72 height 38
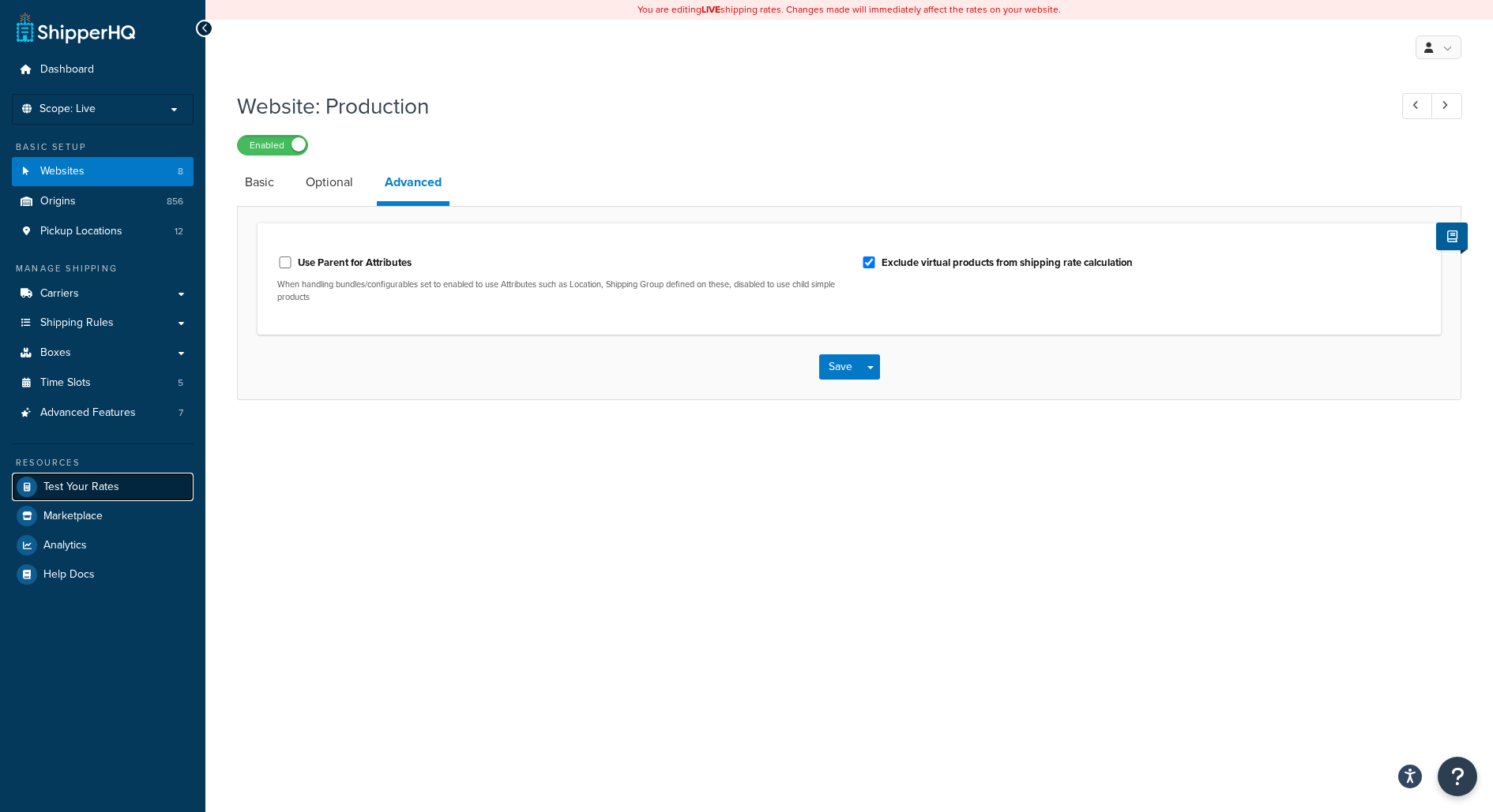
click at [97, 485] on span "Test Your Rates" at bounding box center [81, 487] width 76 height 13
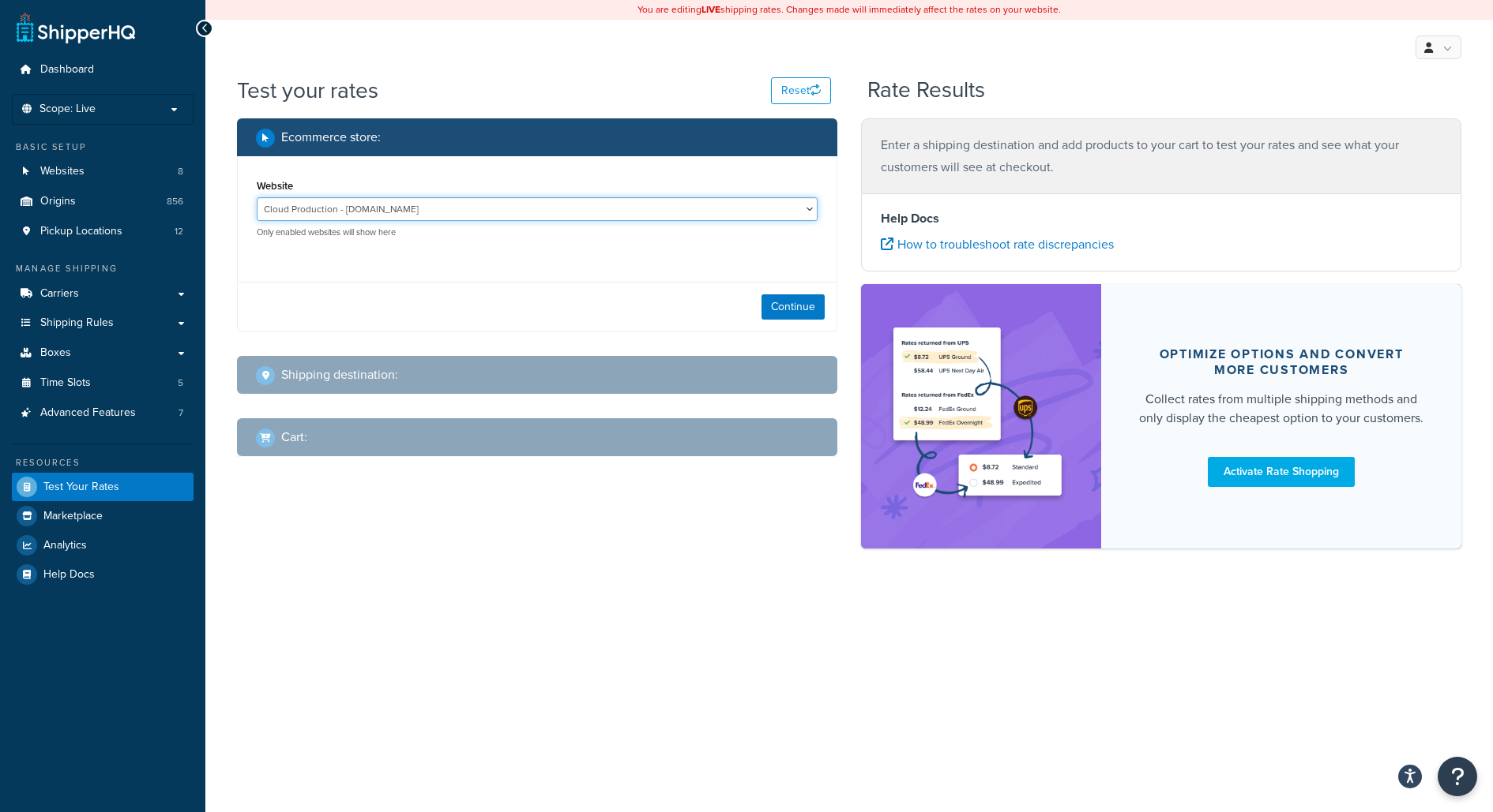
click at [732, 202] on select "Cloud Production - [DOMAIN_NAME] Integration - [URL][DOMAIN_NAME] Local Dev Env…" at bounding box center [537, 209] width 561 height 24
select select "0f2bd059ef4d27a7a062b9293f5e6d00"
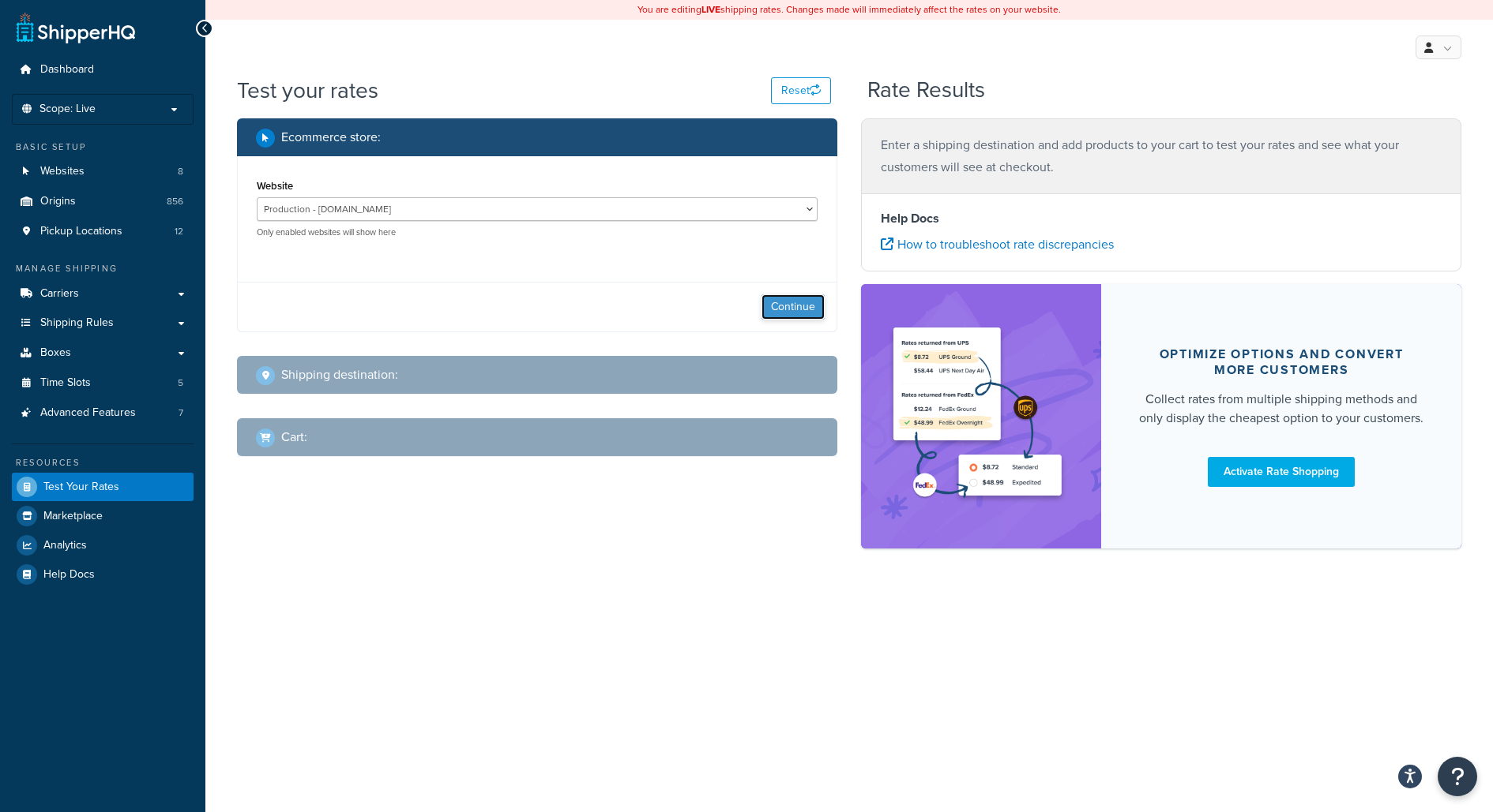
click at [795, 315] on button "Continue" at bounding box center [793, 306] width 63 height 25
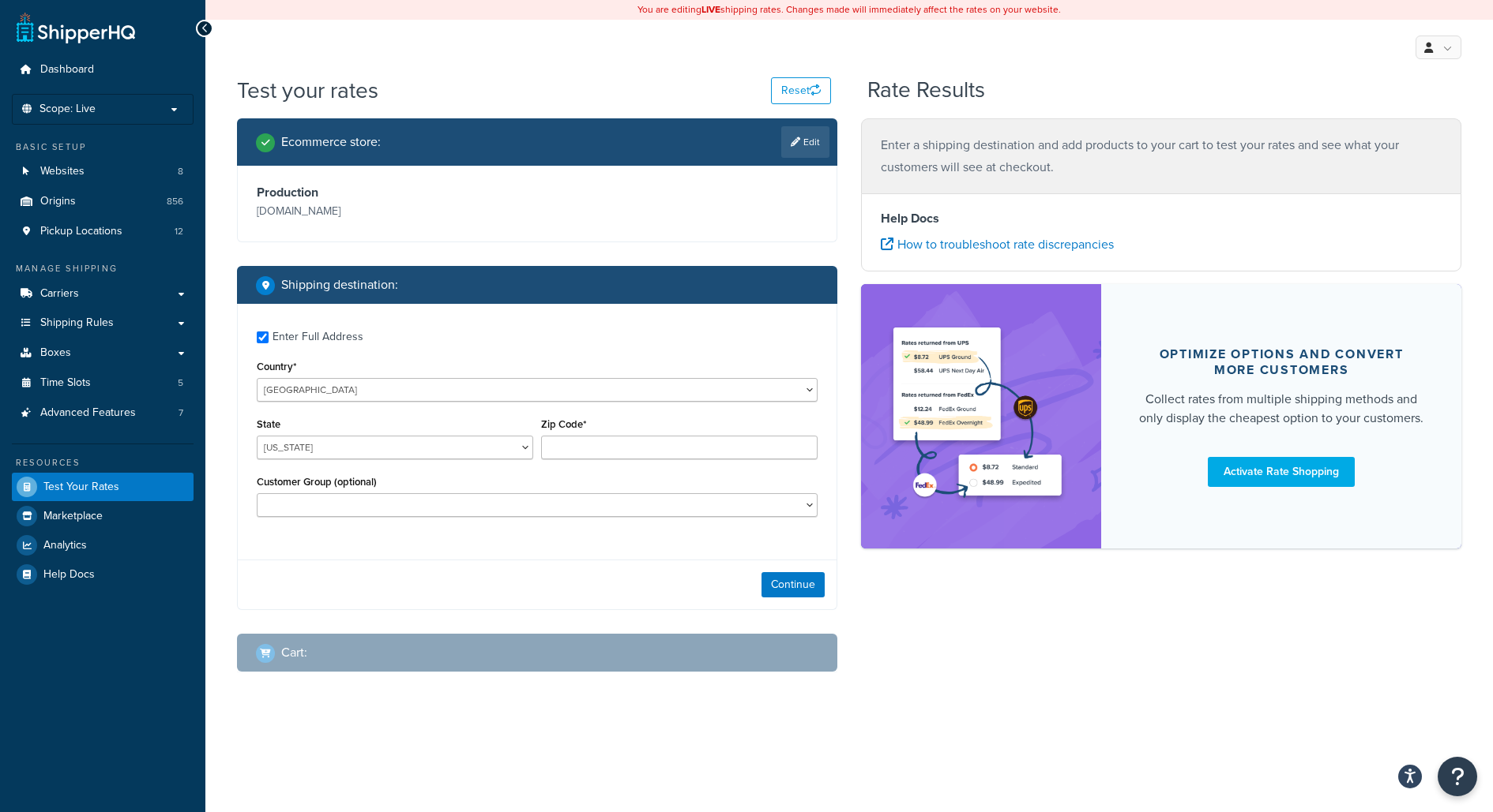
checkbox input "true"
type input "31323"
select select "General"
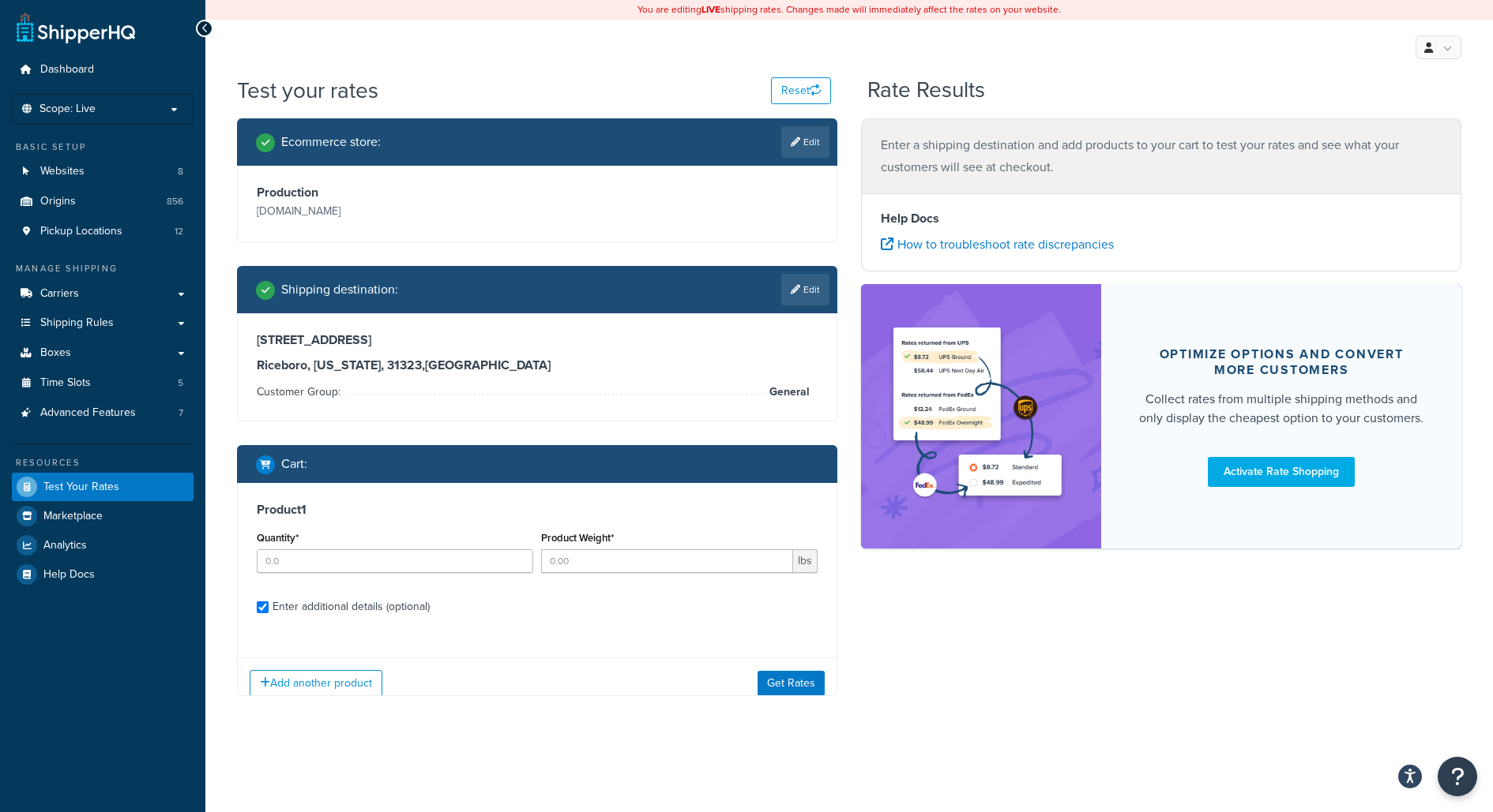
checkbox input "true"
type input "1"
type input "46"
type input "134.7"
select select "81354"
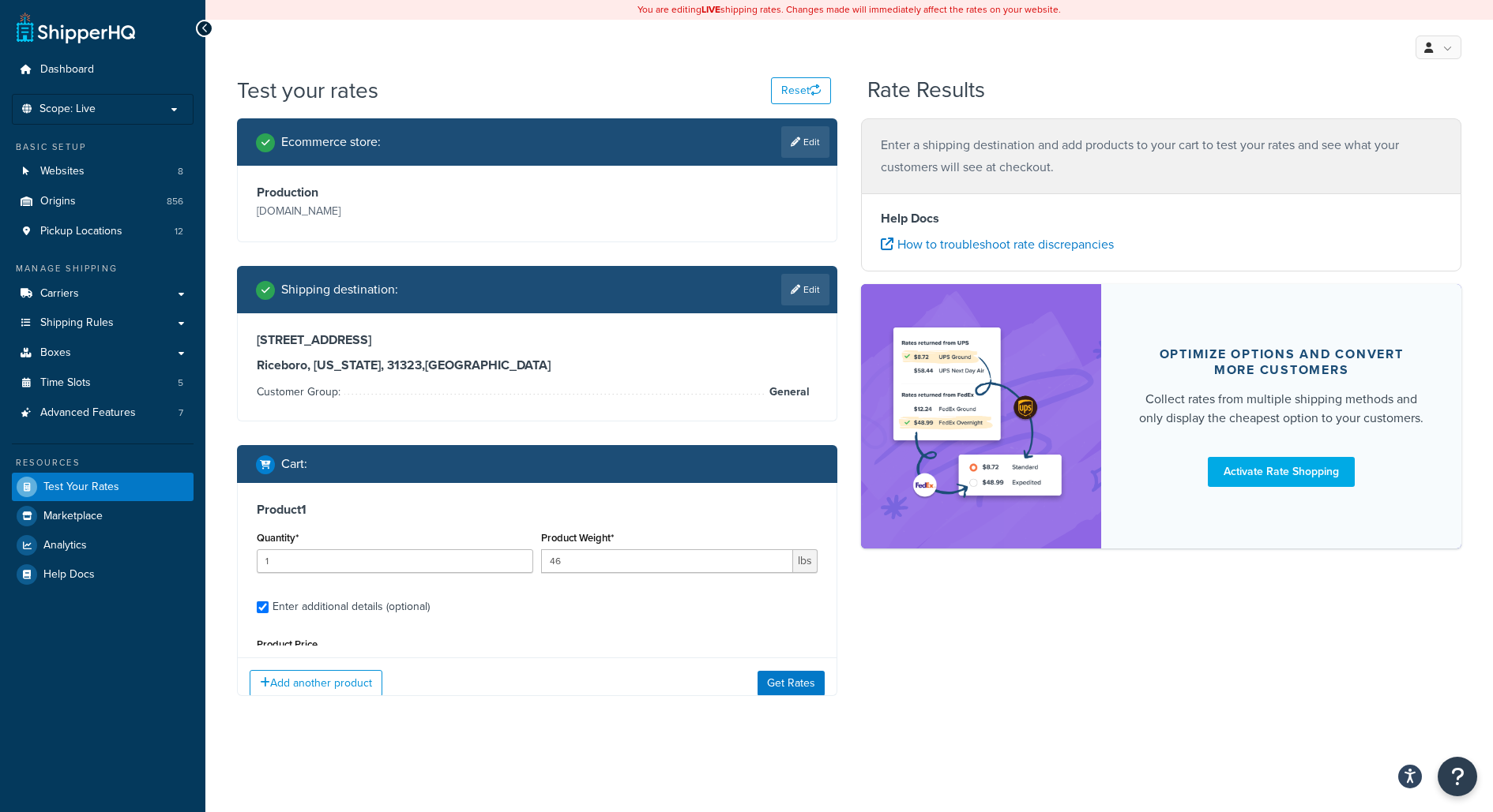
select select "250"
type input "24.000000"
type input "35.000000"
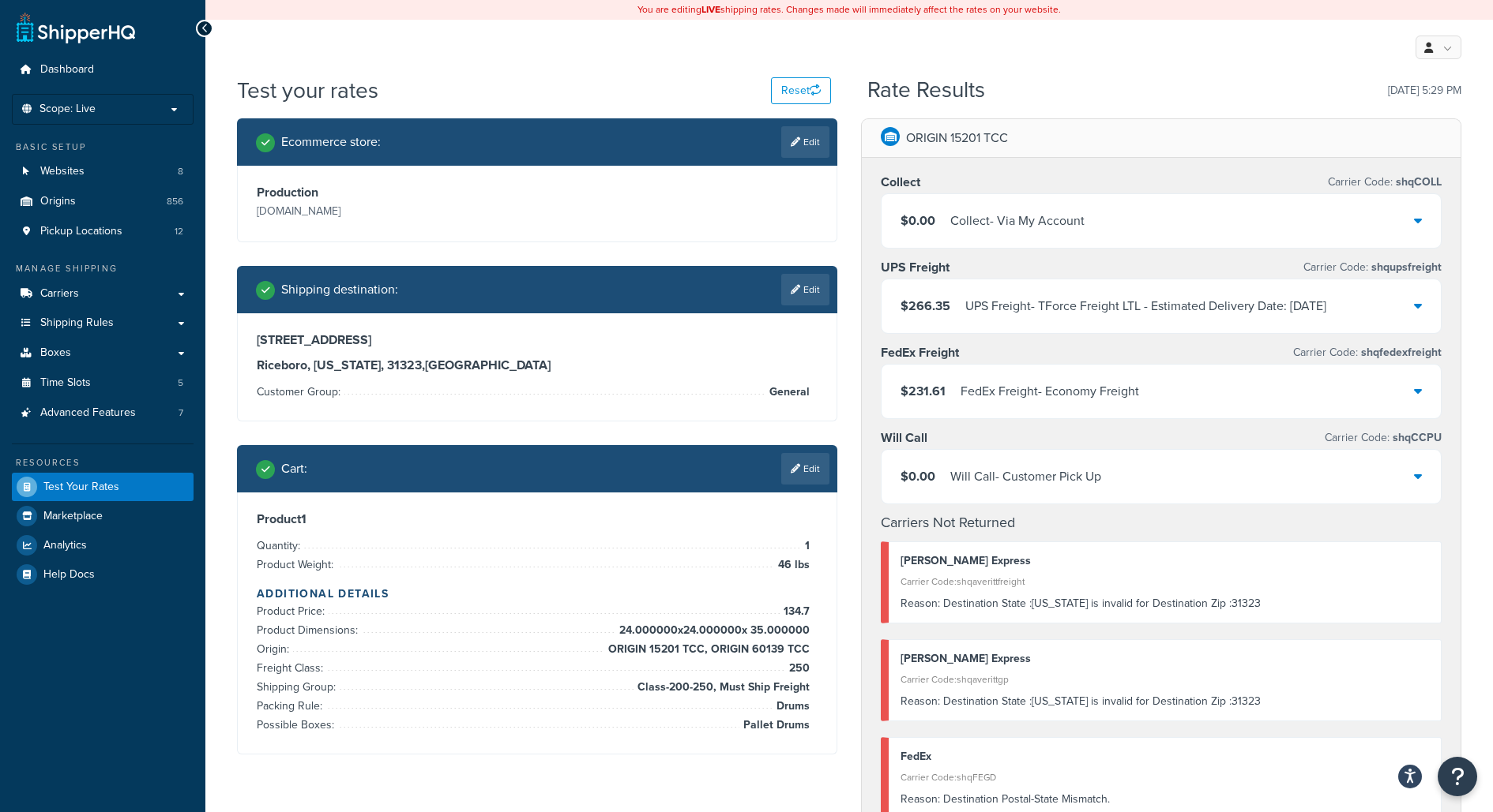
select select "MO"
select select "New Web Customer"
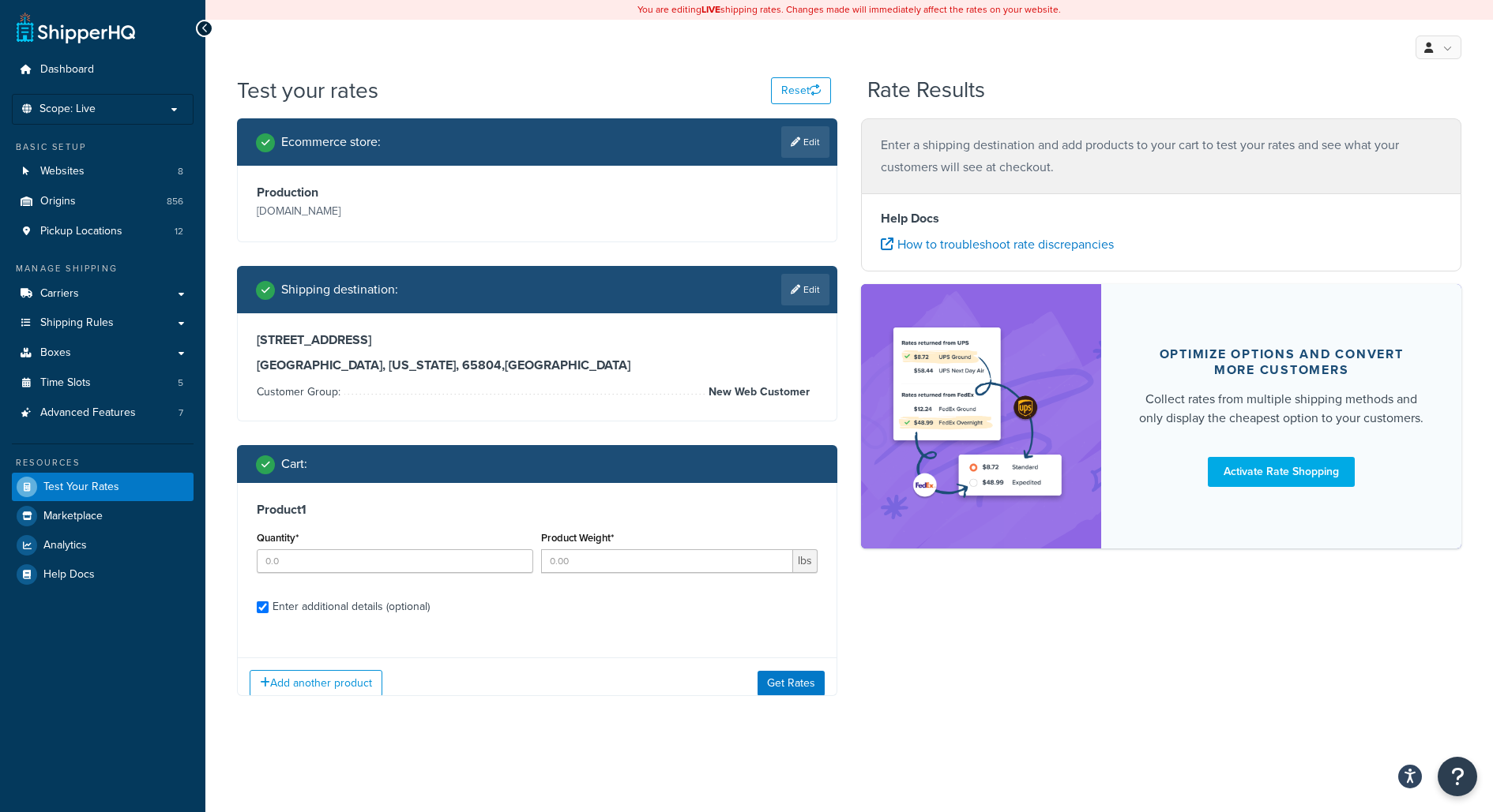
checkbox input "true"
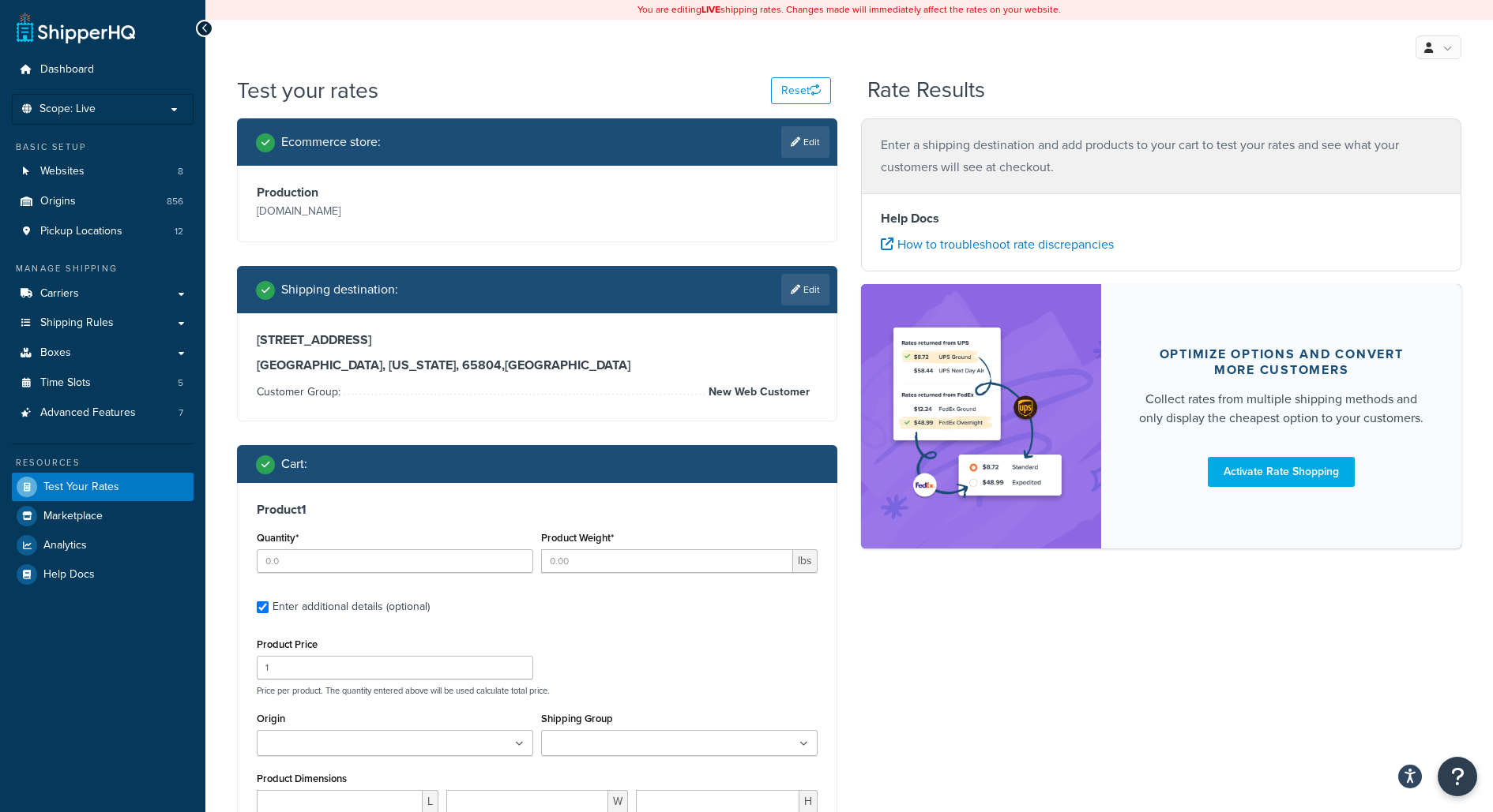
type input "3"
type input "4.23"
type input "56.29"
select select "85"
type input "10.000000"
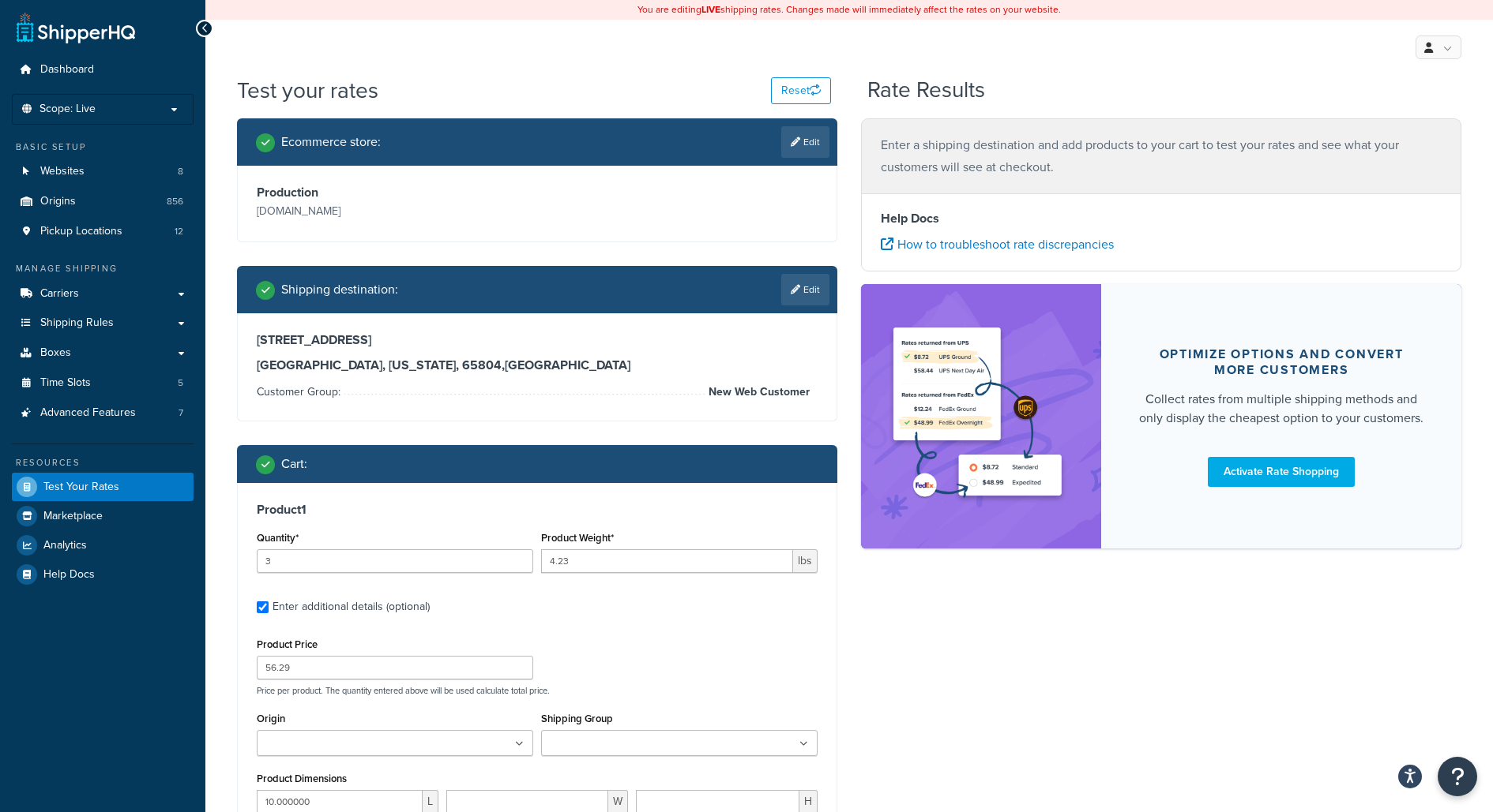
type input "6.000000"
type input "16.000000"
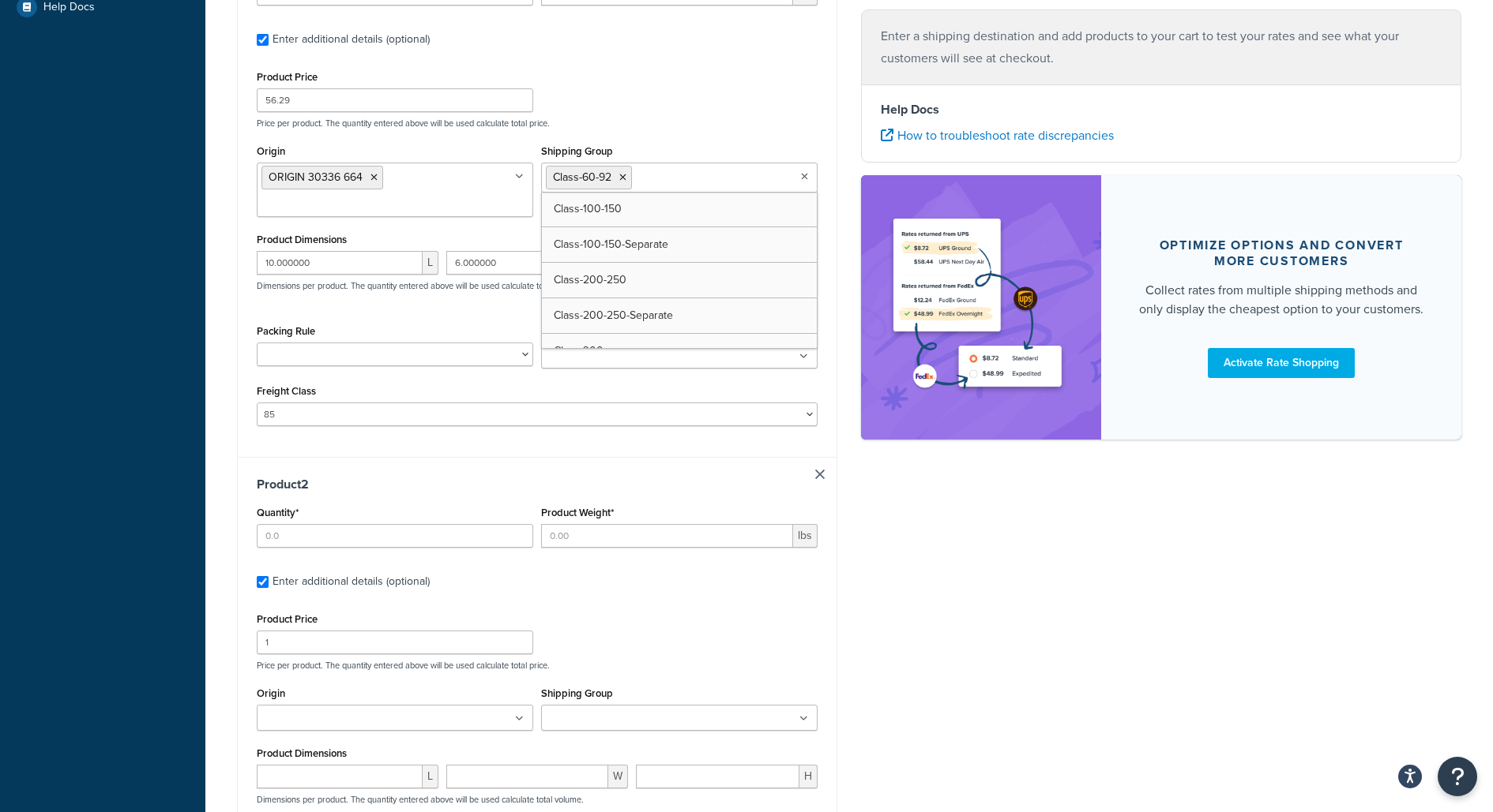
type input "1"
type input "16"
type input "134.73"
type input "38.000000"
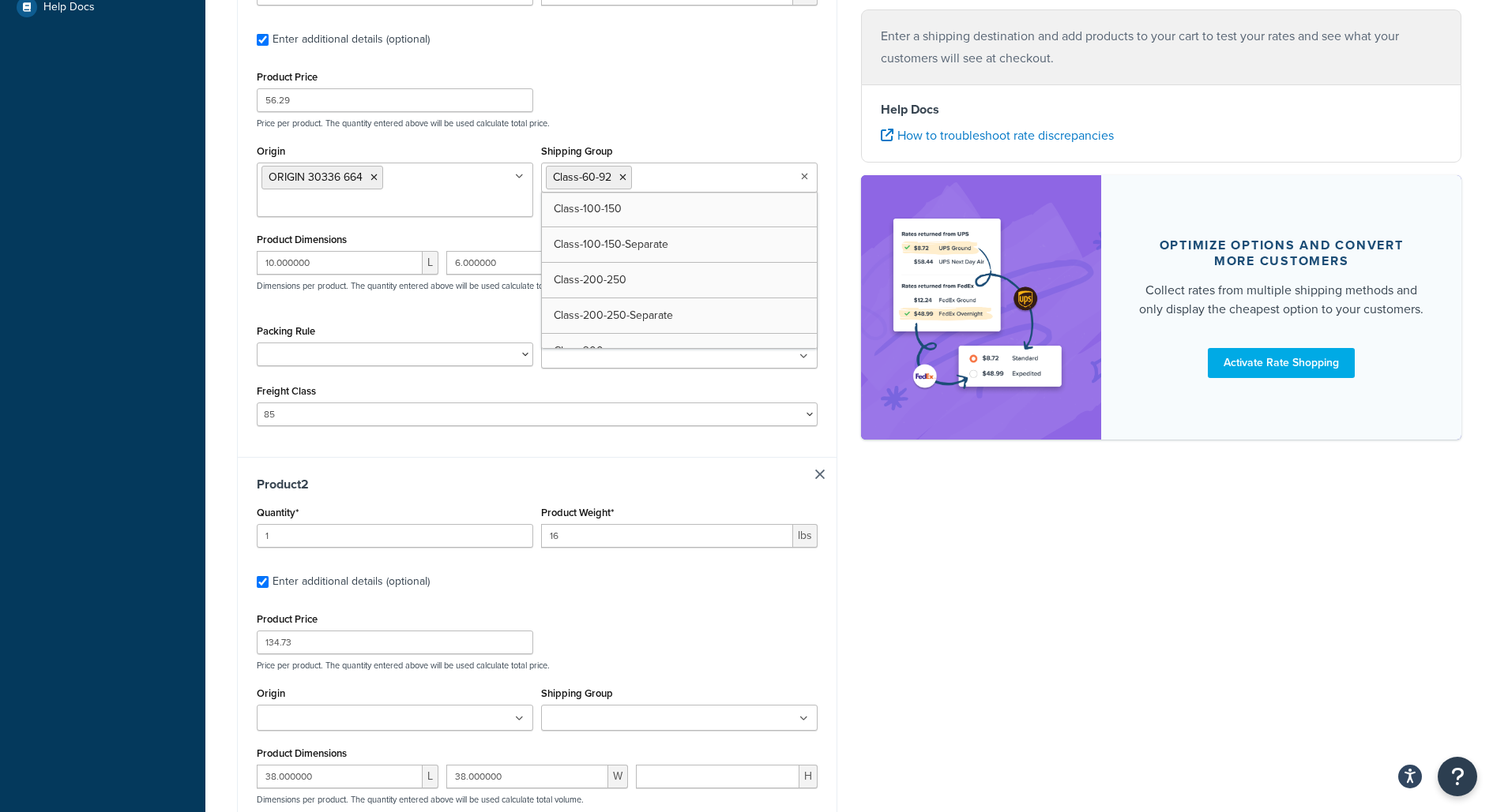
type input "0.300000"
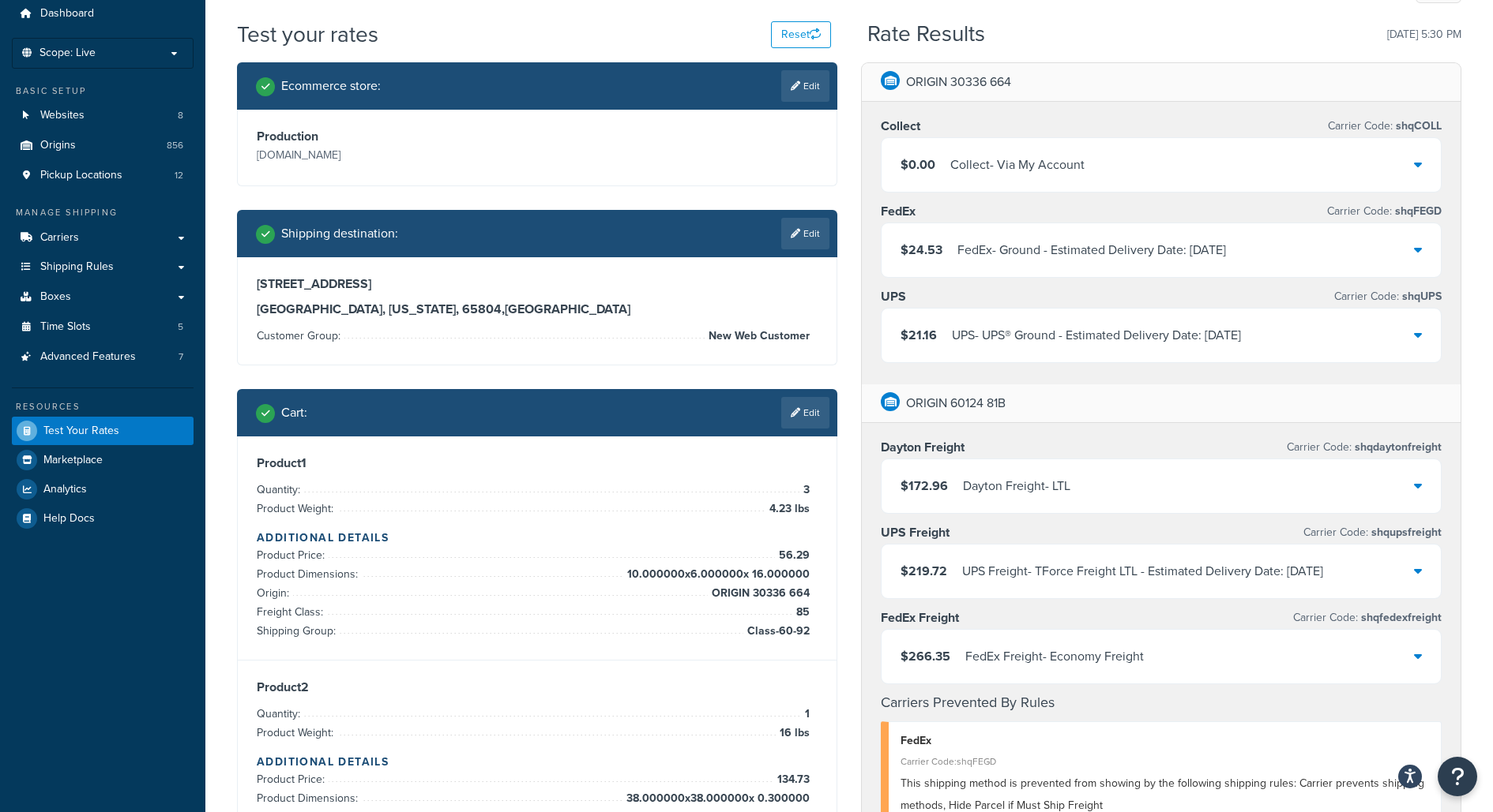
scroll to position [53, 0]
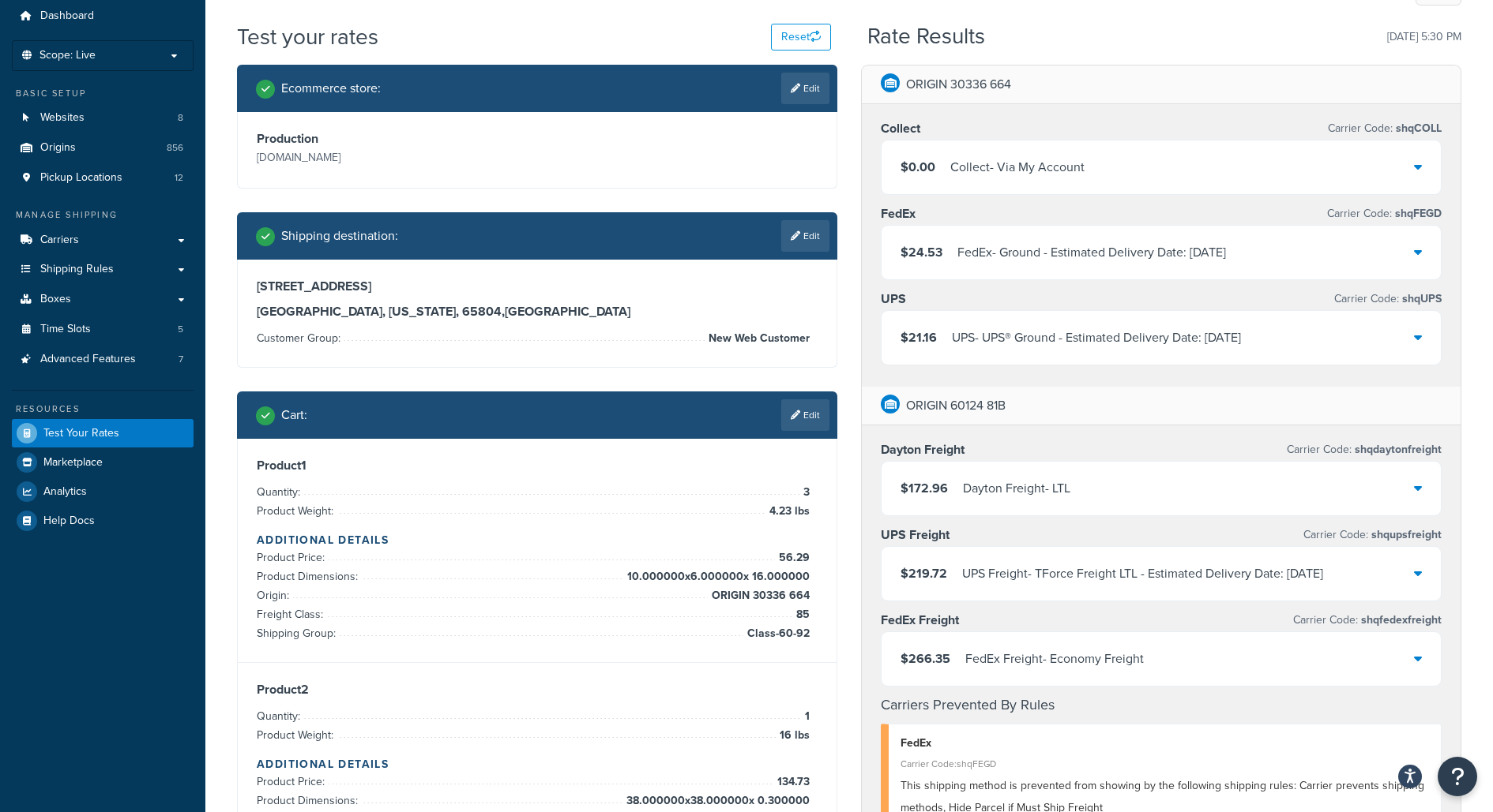
click at [1168, 181] on div "$0.00 Collect - Via My Account" at bounding box center [1161, 167] width 559 height 53
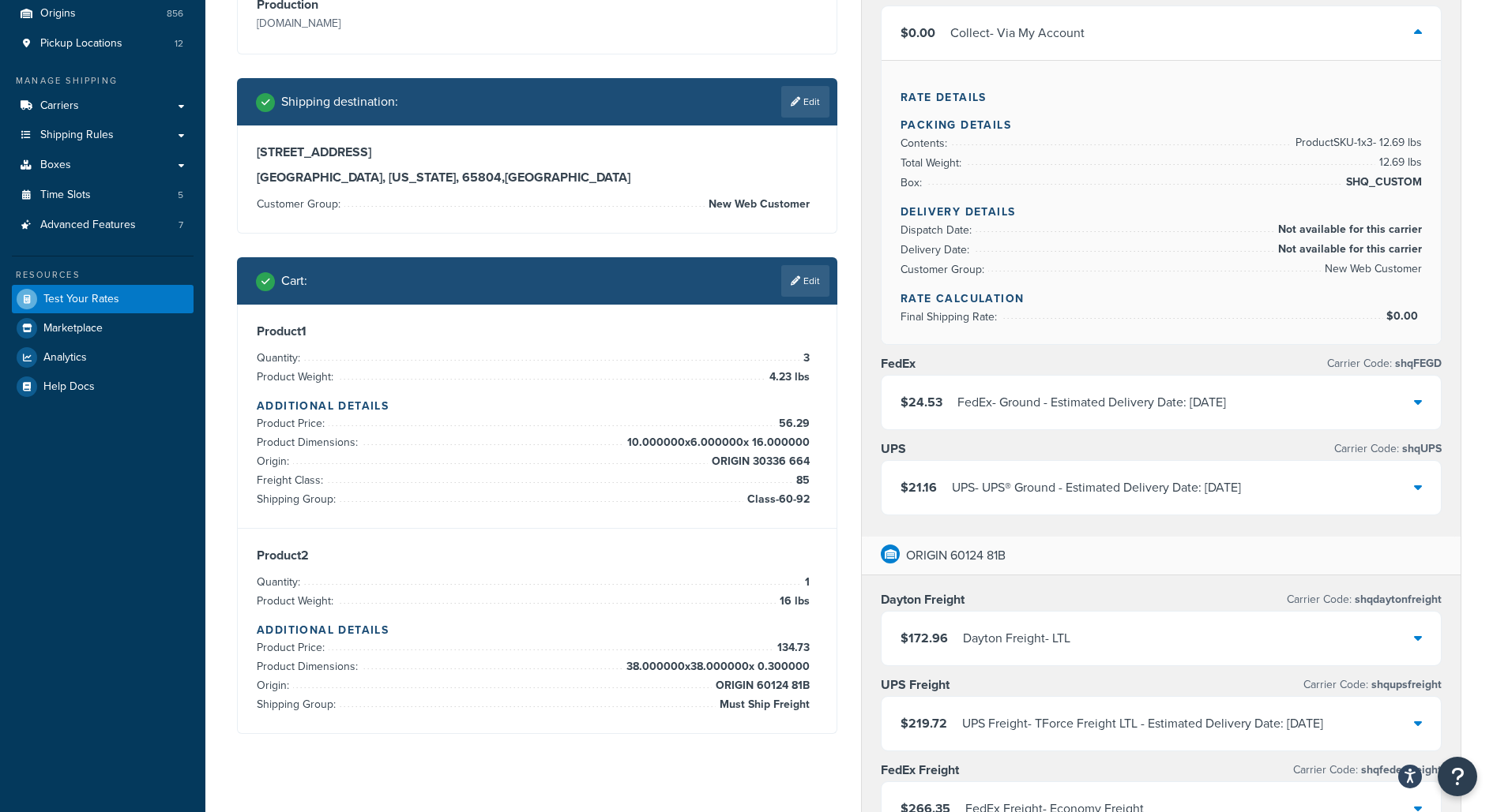
scroll to position [208, 0]
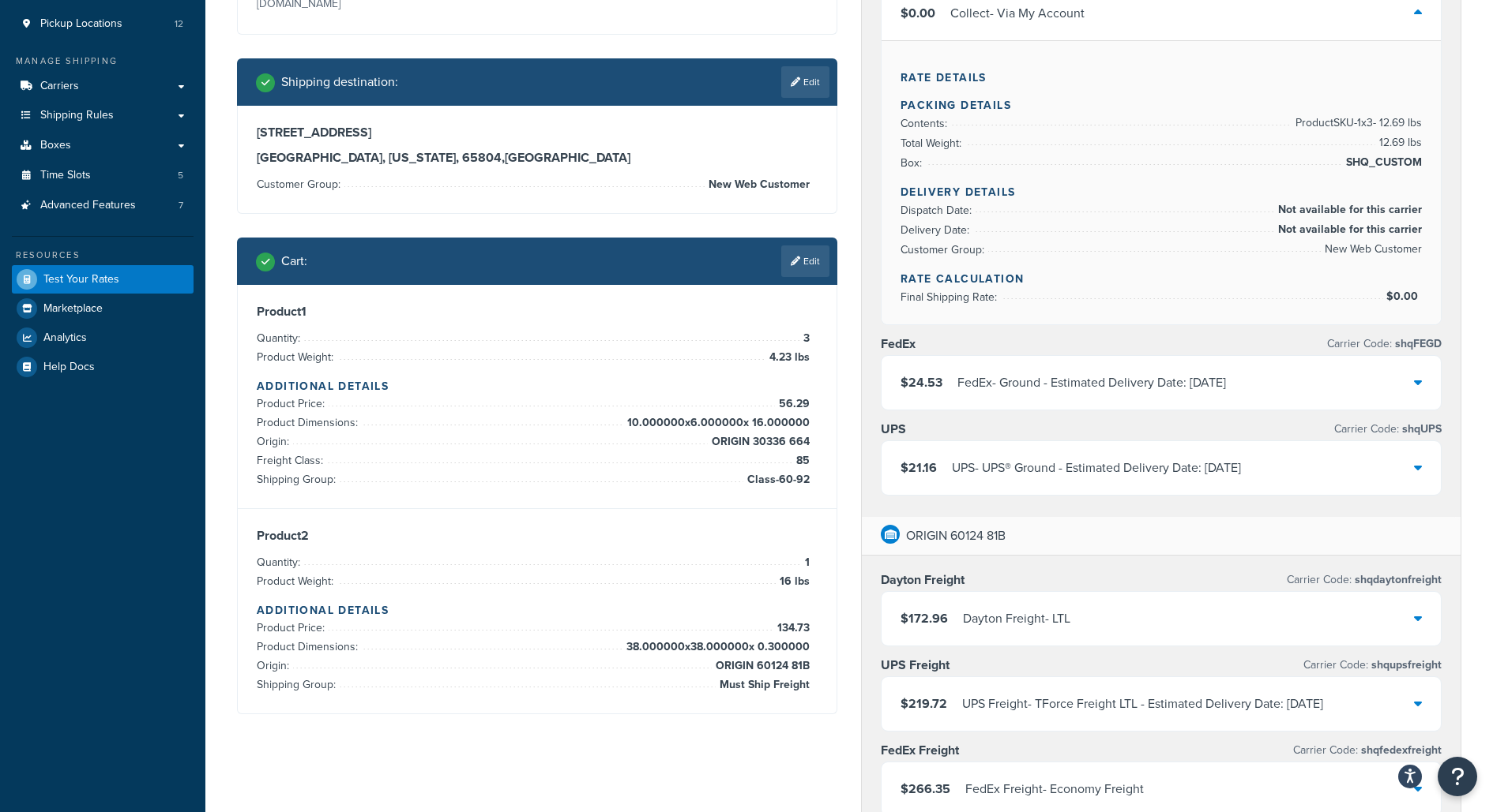
click at [1194, 386] on div "FedEx - Ground - Estimated Delivery Date: [DATE]" at bounding box center [1091, 383] width 268 height 22
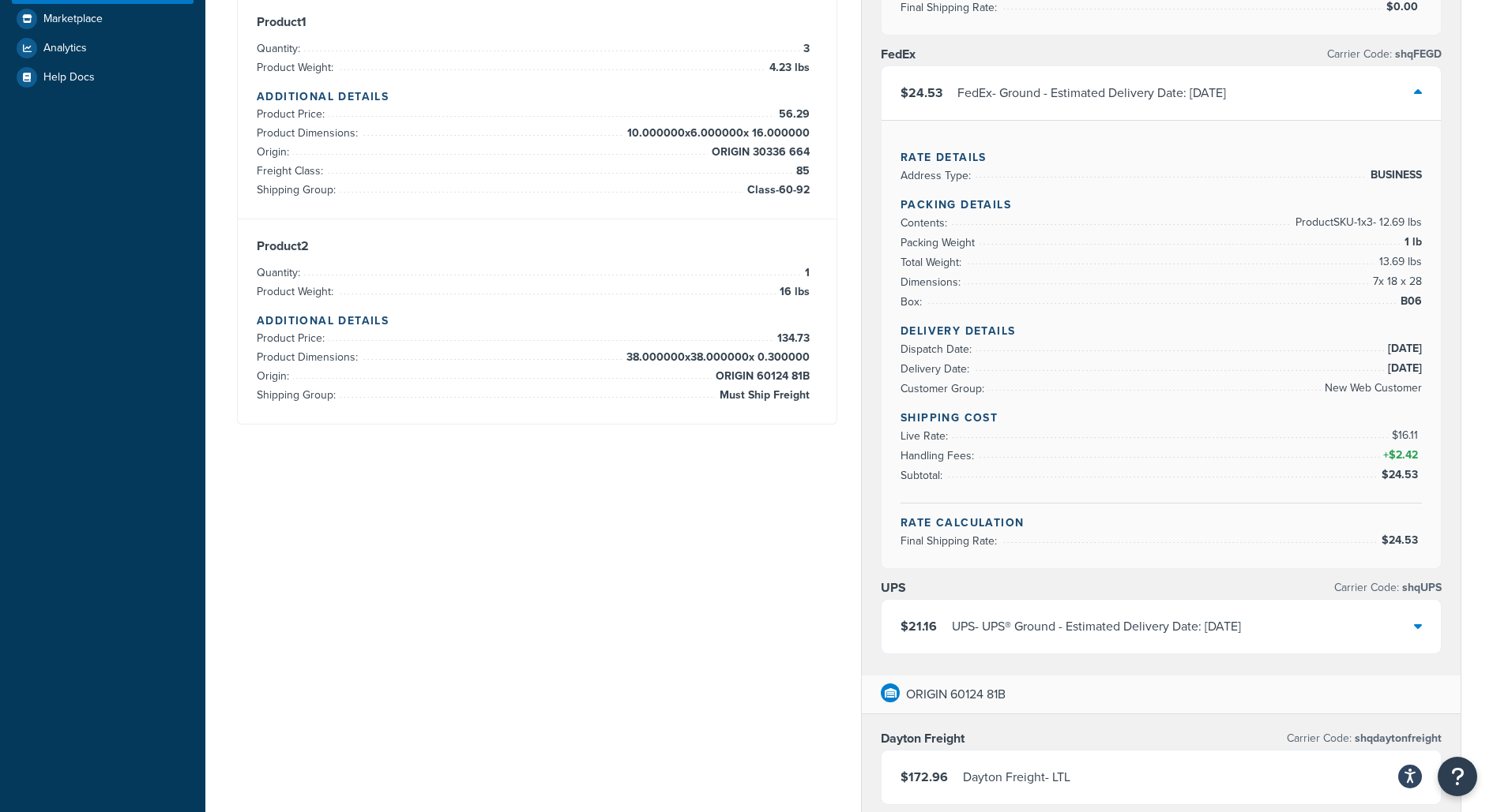
scroll to position [500, 0]
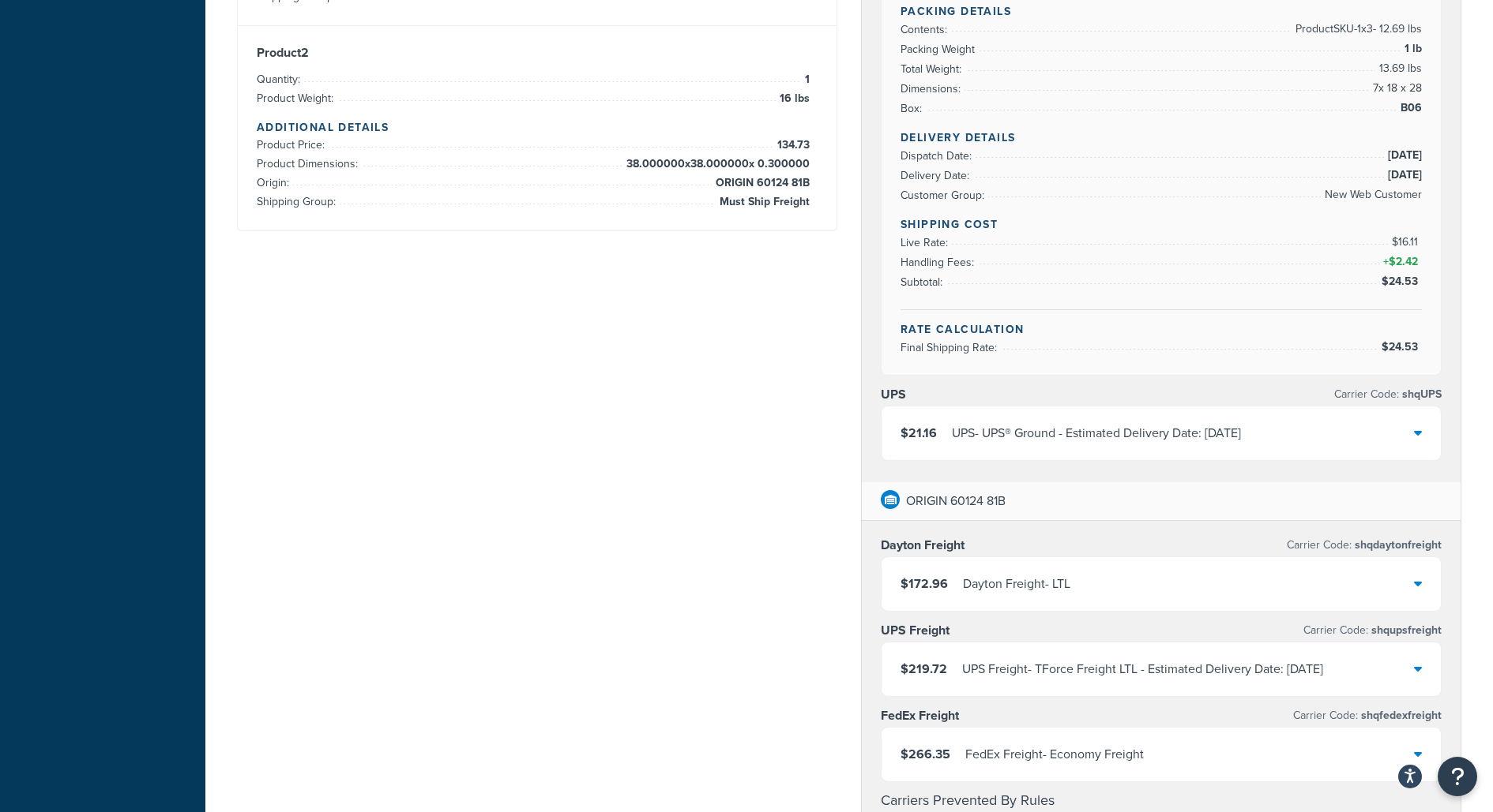
click at [1207, 434] on div "UPS - UPS® Ground - Estimated Delivery Date: [DATE]" at bounding box center [1096, 433] width 289 height 22
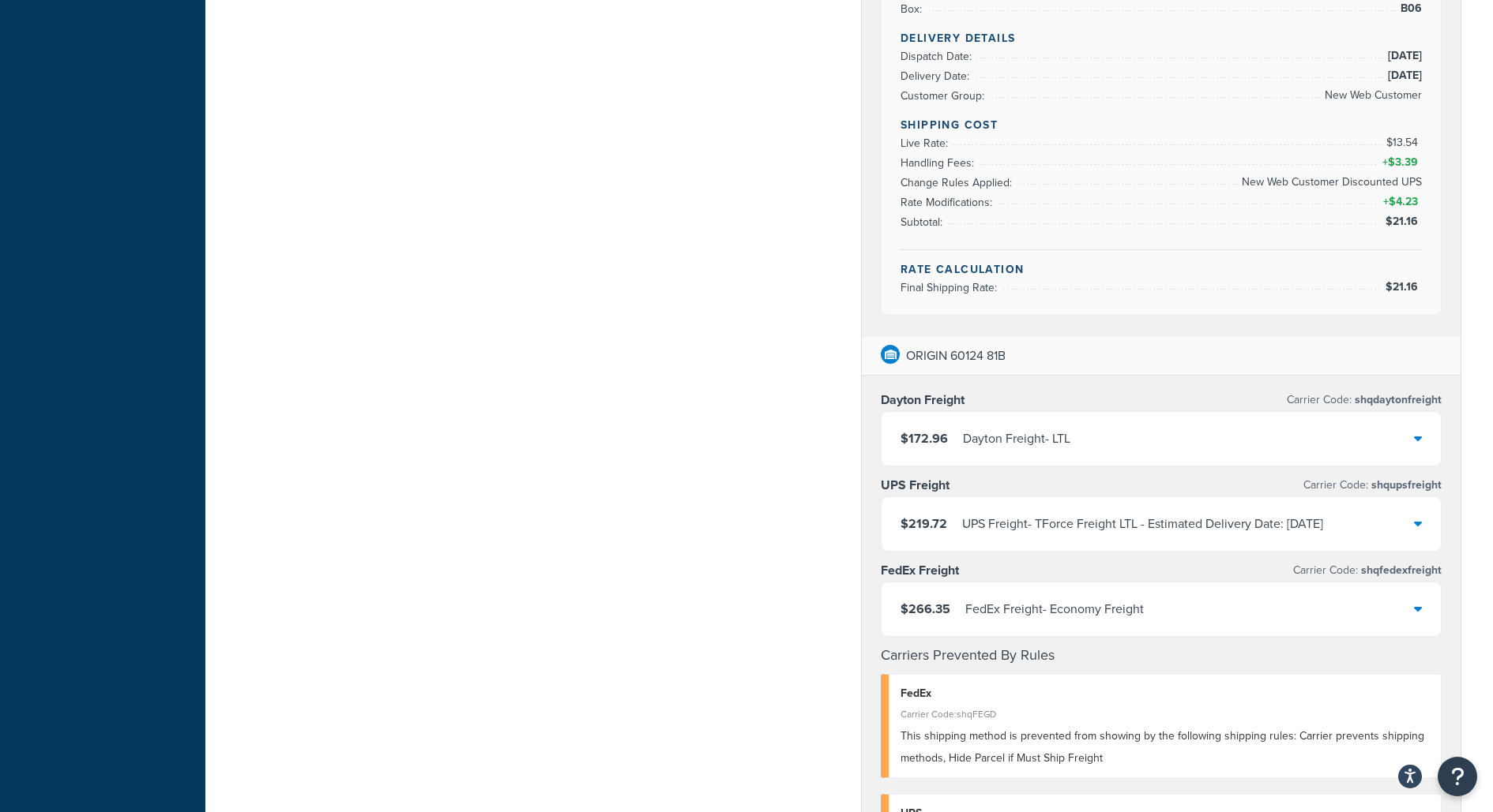
scroll to position [1347, 0]
click at [1207, 433] on div "$172.96 Dayton Freight - LTL" at bounding box center [1161, 435] width 559 height 53
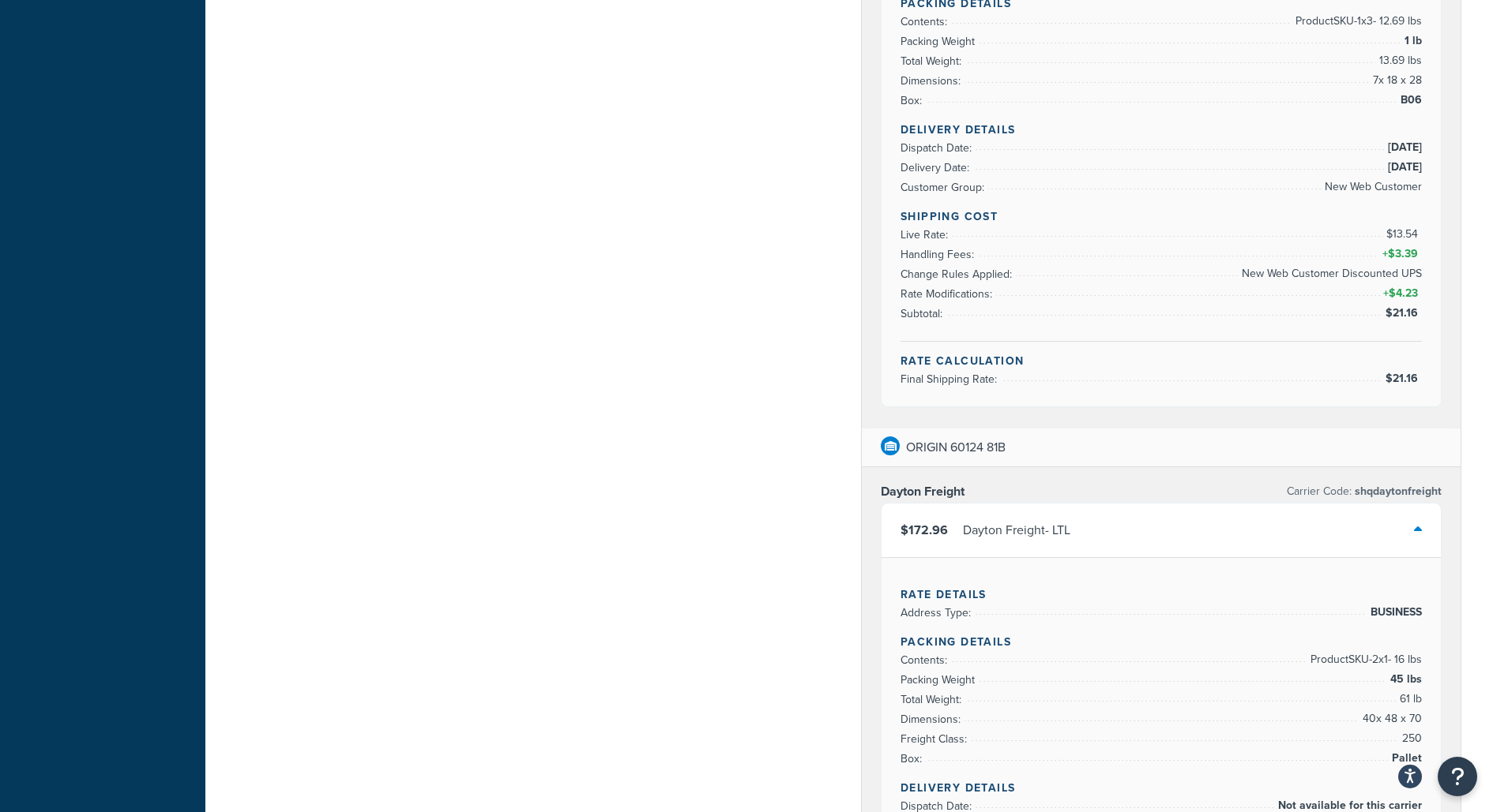
scroll to position [0, 0]
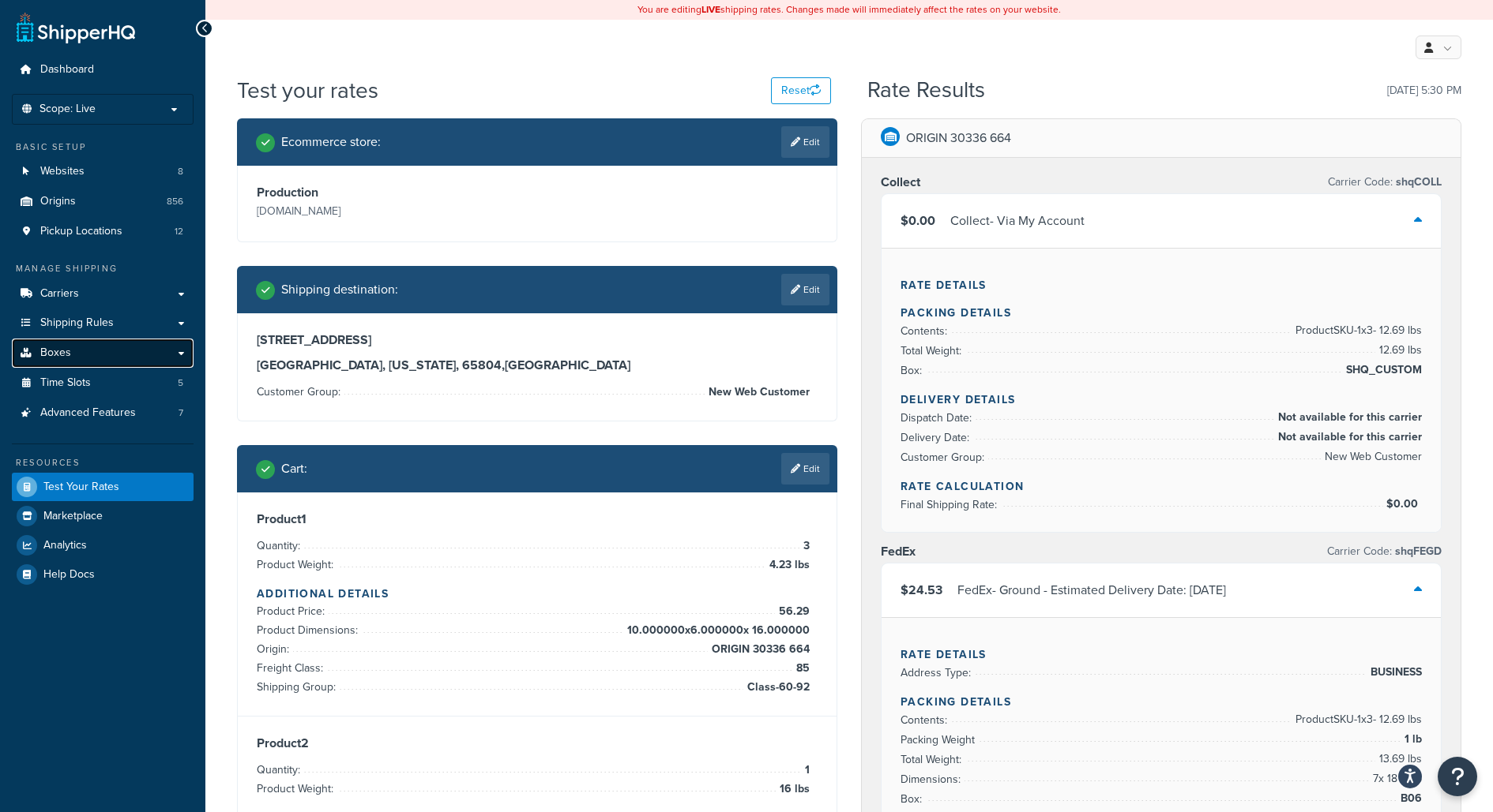
click at [162, 353] on link "Boxes" at bounding box center [102, 353] width 181 height 29
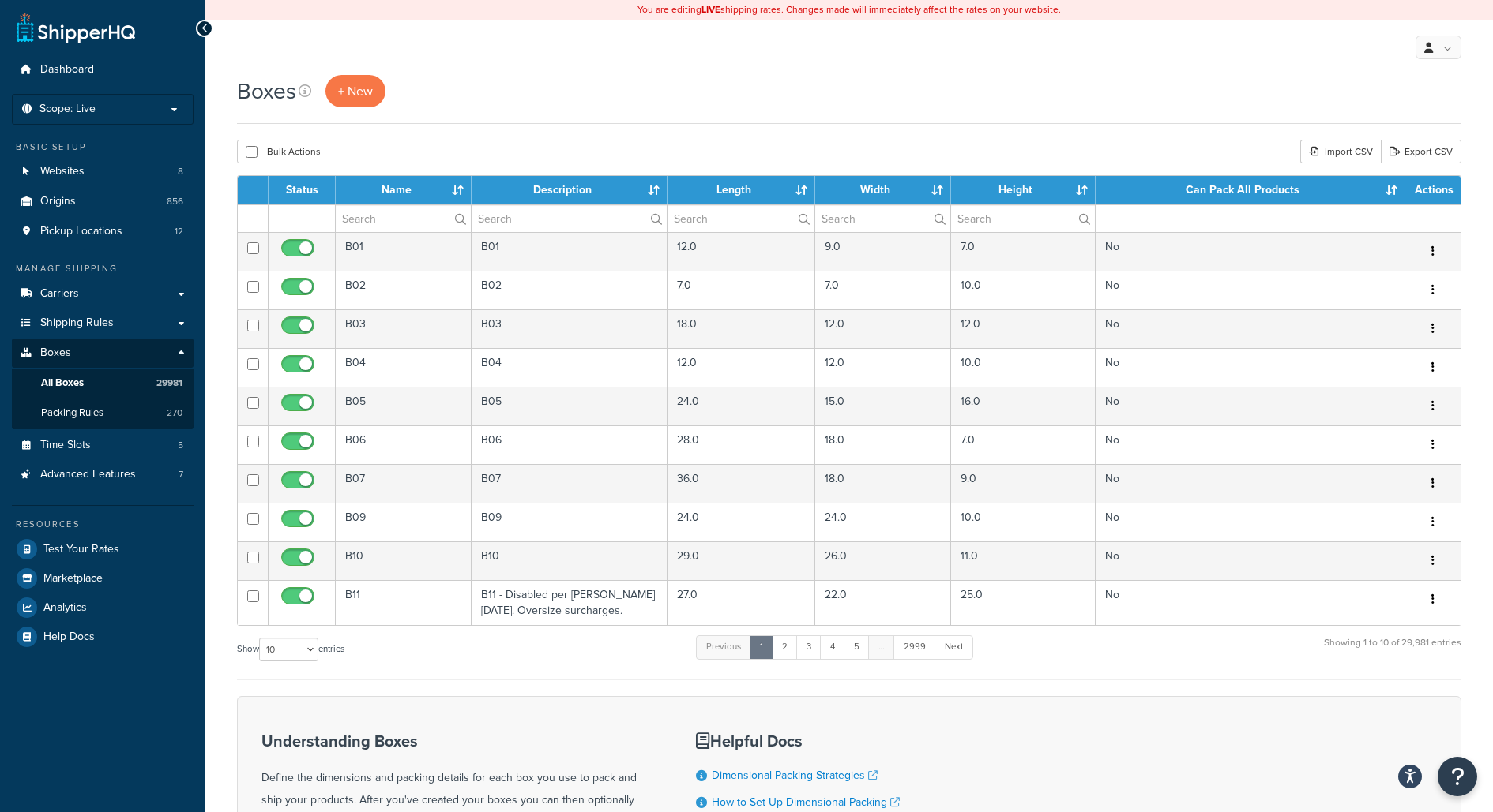
click at [229, 370] on div "Boxes + New Bulk Actions Duplicate [GEOGRAPHIC_DATA] Import CSV Export CSV Cont…" at bounding box center [849, 541] width 1288 height 933
click at [308, 647] on select "10 15 25 50 100 1000" at bounding box center [288, 649] width 60 height 24
select select "1000"
